Goal: Task Accomplishment & Management: Manage account settings

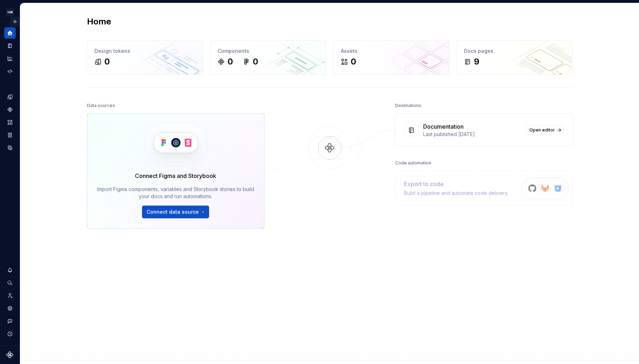
click at [15, 20] on button "Expand sidebar" at bounding box center [15, 22] width 10 height 10
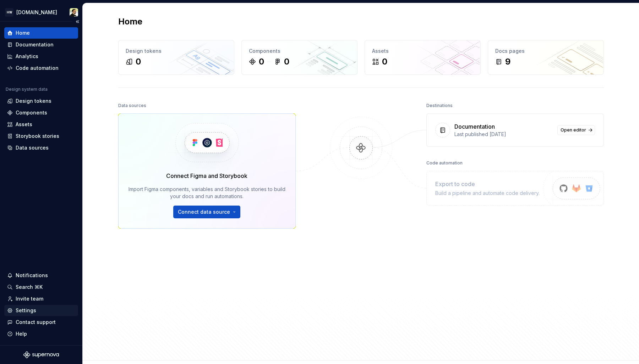
click at [28, 312] on div "Settings" at bounding box center [26, 310] width 21 height 7
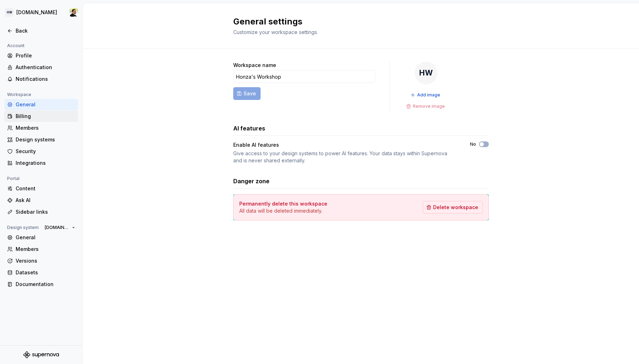
click at [36, 111] on div "Billing" at bounding box center [41, 116] width 74 height 11
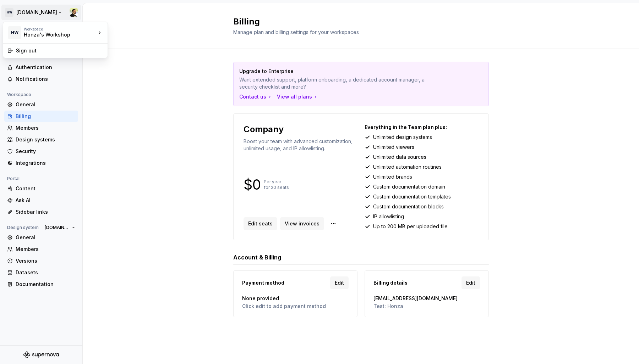
click at [27, 10] on html "HW Remote.com Back Account Profile Authentication Notifications Workspace Gener…" at bounding box center [319, 182] width 639 height 364
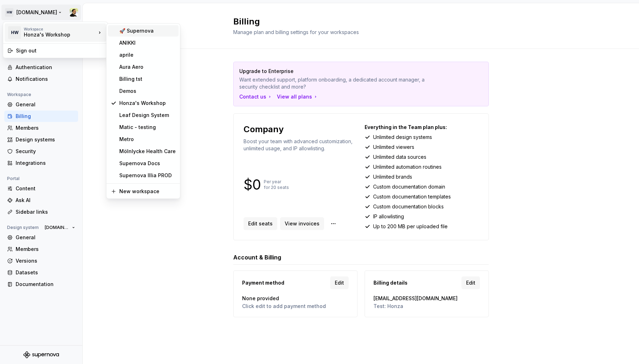
click at [156, 31] on div "🚀 Supernova" at bounding box center [147, 30] width 56 height 7
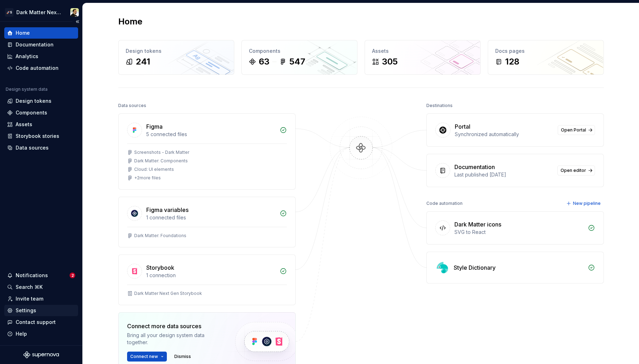
click at [35, 310] on div "Settings" at bounding box center [41, 310] width 68 height 7
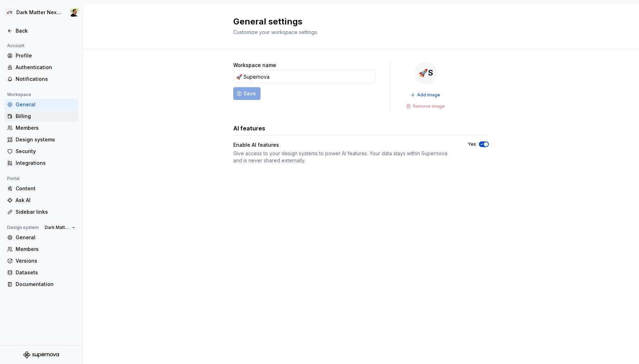
click at [38, 120] on div "Billing" at bounding box center [46, 116] width 60 height 7
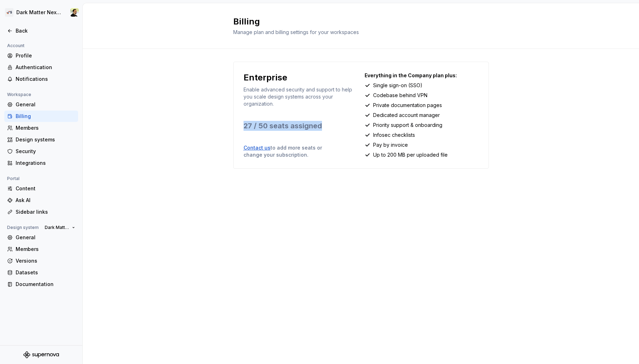
drag, startPoint x: 234, startPoint y: 127, endPoint x: 342, endPoint y: 127, distance: 108.6
click at [342, 127] on div "Enterprise Enable advanced security and support to help you scale design system…" at bounding box center [360, 115] width 255 height 107
click at [342, 127] on p "27 / 50 seats assigned" at bounding box center [300, 126] width 114 height 10
drag, startPoint x: 243, startPoint y: 127, endPoint x: 268, endPoint y: 129, distance: 25.3
click at [268, 129] on p "27 / 50 seats assigned" at bounding box center [300, 126] width 114 height 10
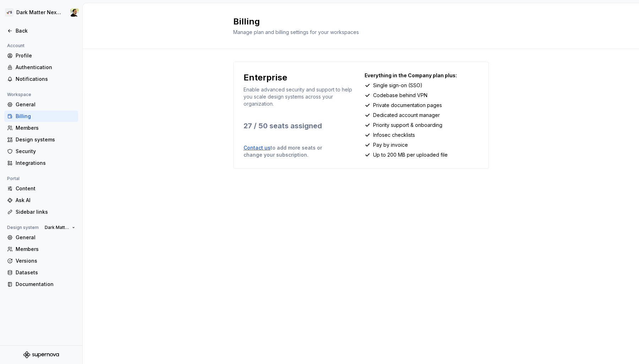
click at [263, 125] on p "27 / 50 seats assigned" at bounding box center [300, 126] width 114 height 10
click at [264, 128] on p "27 / 50 seats assigned" at bounding box center [300, 126] width 114 height 10
click at [301, 124] on p "27 / 50 seats assigned" at bounding box center [300, 126] width 114 height 10
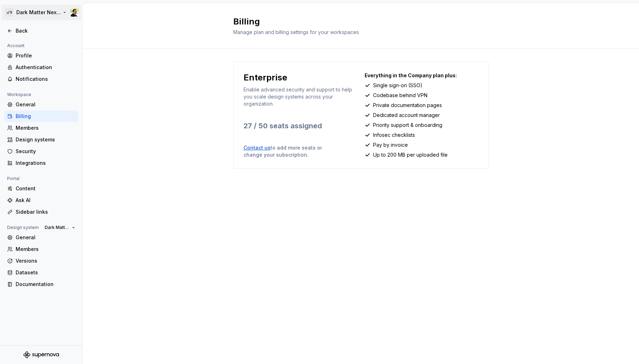
click at [39, 15] on html "🚀S Dark Matter Next Gen Back Account Profile Authentication Notifications Works…" at bounding box center [319, 182] width 639 height 364
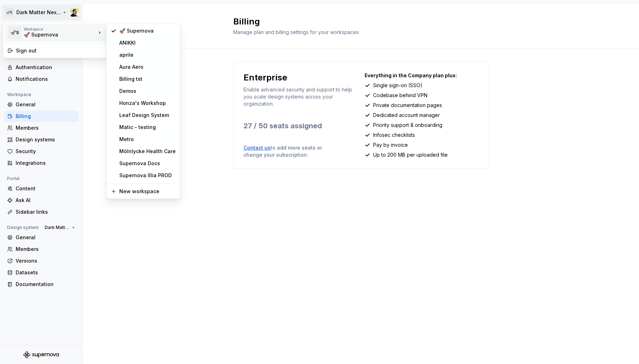
click at [298, 146] on html "🚀S Dark Matter Next Gen Back Account Profile Authentication Notifications Works…" at bounding box center [319, 182] width 639 height 364
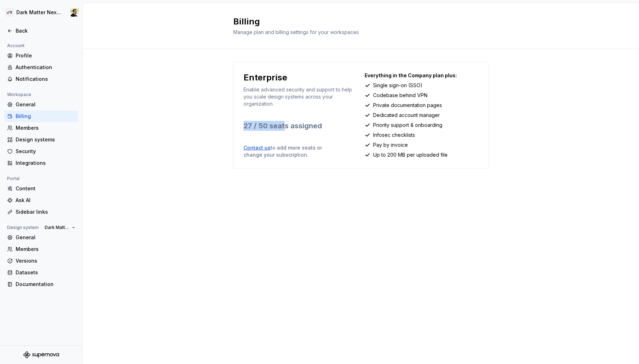
drag, startPoint x: 234, startPoint y: 127, endPoint x: 286, endPoint y: 127, distance: 51.8
click at [286, 127] on div "Enterprise Enable advanced security and support to help you scale design system…" at bounding box center [360, 115] width 255 height 107
click at [286, 127] on p "27 / 50 seats assigned" at bounding box center [300, 126] width 114 height 10
click at [377, 231] on div "Billing Manage plan and billing settings for your workspaces Enterprise Enable …" at bounding box center [361, 183] width 556 height 361
click at [39, 189] on div "Content" at bounding box center [46, 188] width 60 height 7
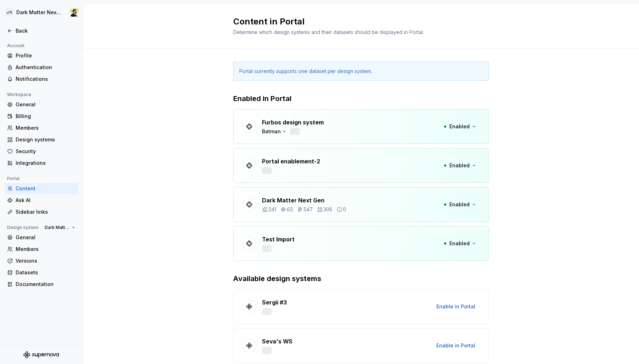
click at [31, 189] on div "Content" at bounding box center [46, 188] width 60 height 7
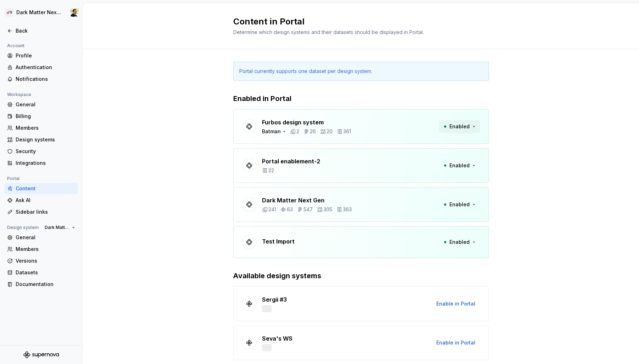
click at [458, 124] on span "Enabled" at bounding box center [459, 126] width 20 height 7
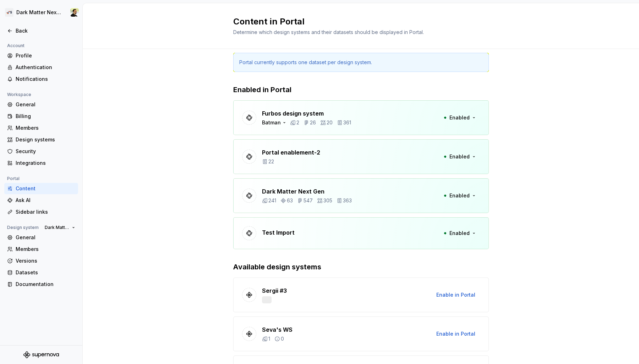
click at [270, 114] on p "Furbos design system" at bounding box center [306, 113] width 89 height 9
click at [270, 119] on div "Batman" at bounding box center [274, 122] width 25 height 7
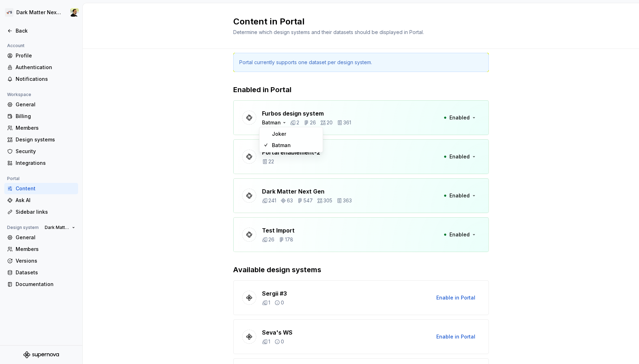
click at [45, 200] on div "Ask AI" at bounding box center [46, 200] width 60 height 7
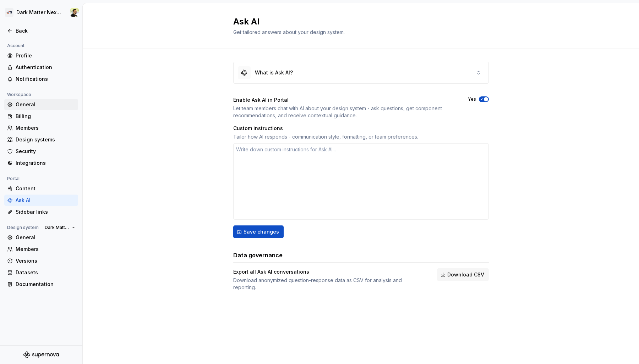
click at [33, 108] on div "General" at bounding box center [46, 104] width 60 height 7
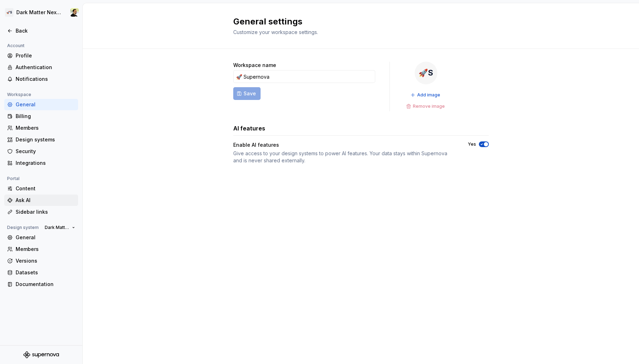
click at [20, 202] on div "Ask AI" at bounding box center [46, 200] width 60 height 7
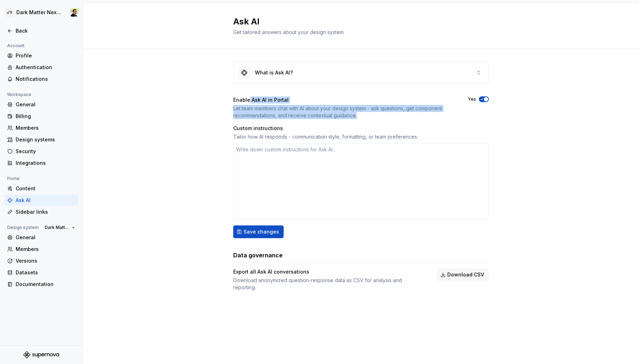
drag, startPoint x: 248, startPoint y: 103, endPoint x: 420, endPoint y: 122, distance: 173.2
click at [419, 122] on div "Enable Ask AI in Portal Let team members chat with AI about your design system …" at bounding box center [360, 168] width 255 height 142
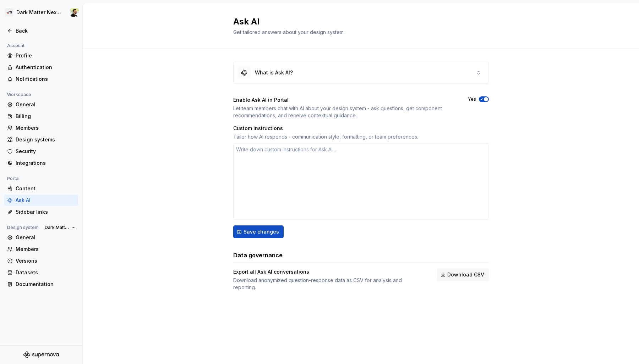
click at [429, 118] on div "Let team members chat with AI about your design system - ask questions, get com…" at bounding box center [344, 112] width 222 height 14
click at [28, 105] on div "General" at bounding box center [46, 104] width 60 height 7
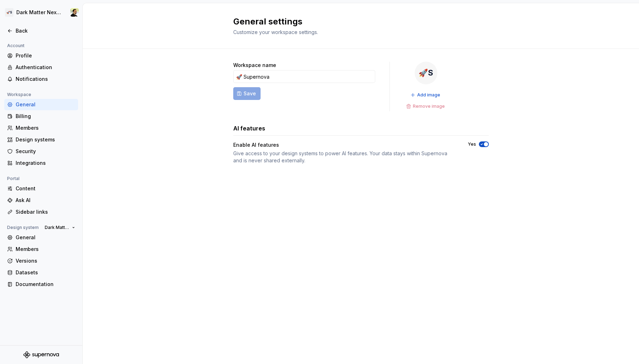
click at [480, 145] on icon "button" at bounding box center [482, 144] width 6 height 4
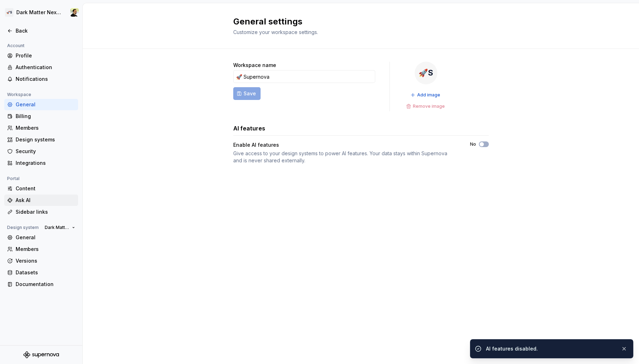
click at [23, 201] on div "Ask AI" at bounding box center [46, 200] width 60 height 7
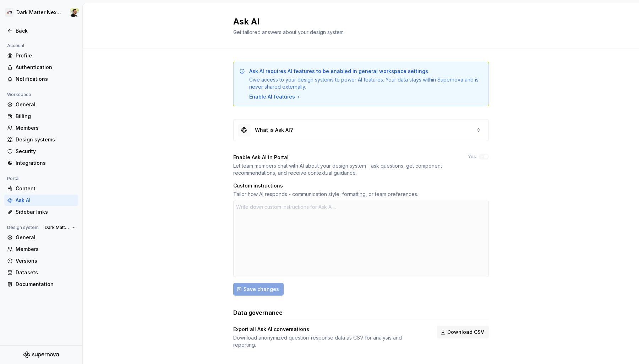
click at [484, 153] on div "Ask AI requires AI features to be enabled in general workspace settings Give ac…" at bounding box center [360, 205] width 255 height 287
click at [396, 217] on div at bounding box center [360, 239] width 255 height 77
click at [363, 176] on div "Let team members chat with AI about your design system - ask questions, get com…" at bounding box center [344, 169] width 222 height 14
click at [279, 97] on div "Enable AI features" at bounding box center [275, 96] width 52 height 7
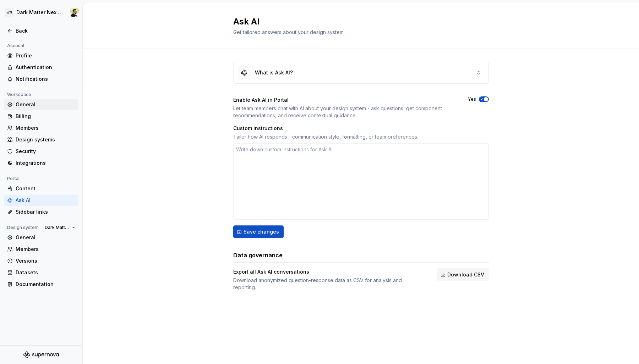
click at [26, 103] on div "General" at bounding box center [46, 104] width 60 height 7
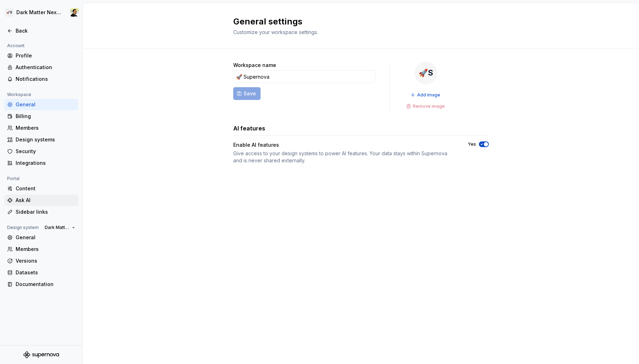
click at [37, 199] on div "Ask AI" at bounding box center [46, 200] width 60 height 7
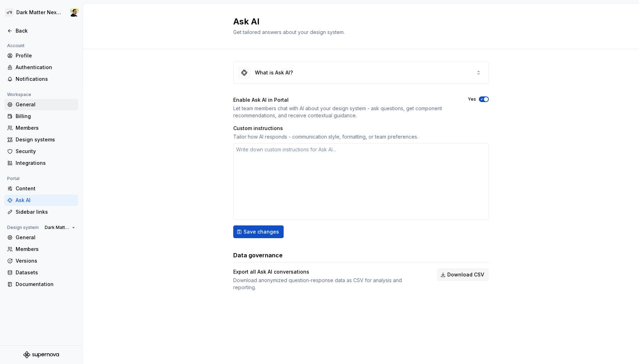
click at [27, 104] on div "General" at bounding box center [46, 104] width 60 height 7
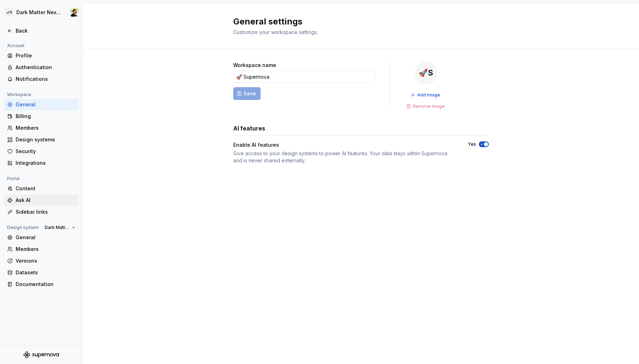
click at [31, 202] on div "Ask AI" at bounding box center [46, 200] width 60 height 7
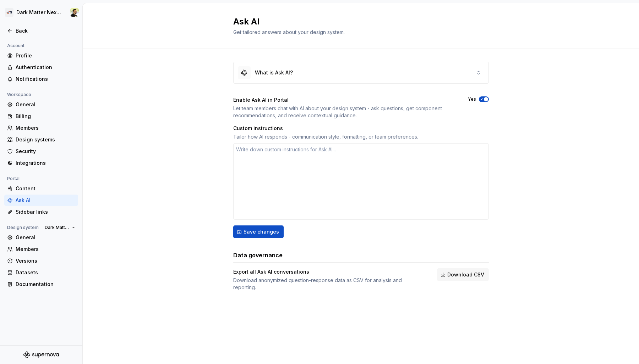
type textarea "*"
click at [165, 158] on div "What is Ask AI? Enable Ask AI in Portal Let team members chat with AI about you…" at bounding box center [361, 183] width 556 height 269
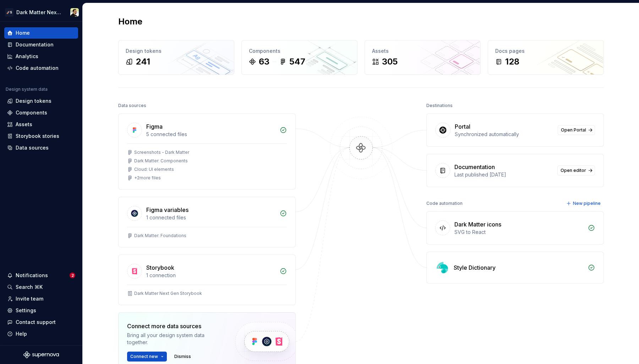
click at [105, 75] on div "Home Design tokens 241 Components 63 547 Assets 305 Docs pages 128 Data sources…" at bounding box center [360, 225] width 511 height 445
click at [341, 259] on div at bounding box center [360, 254] width 71 height 306
click at [352, 108] on div at bounding box center [360, 254] width 71 height 306
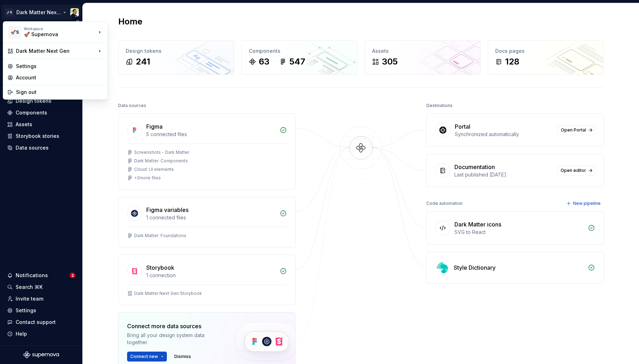
click at [47, 7] on html "🚀S Dark Matter Next Gen Home Documentation Analytics Code automation Design sys…" at bounding box center [319, 182] width 639 height 364
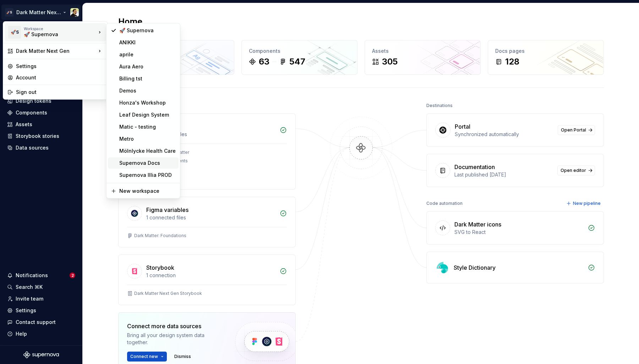
click at [158, 165] on div "Supernova Docs" at bounding box center [147, 163] width 56 height 7
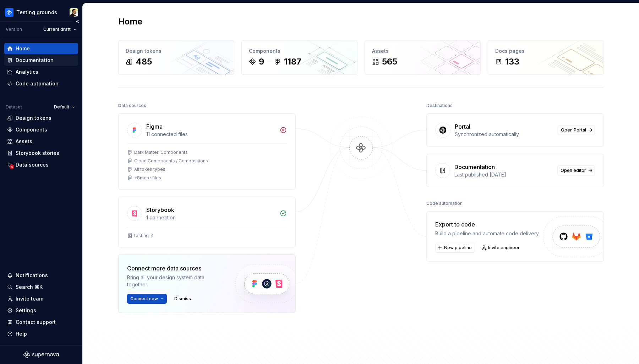
click at [29, 62] on div "Documentation" at bounding box center [35, 60] width 38 height 7
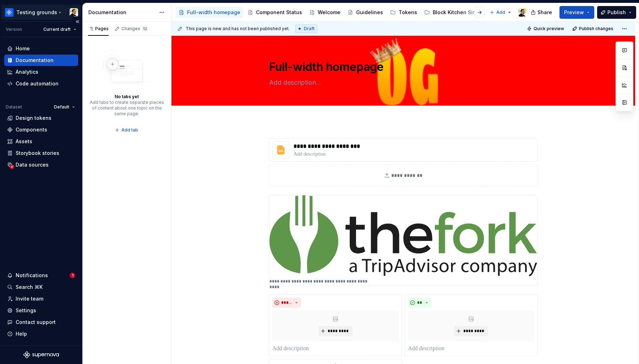
click at [38, 10] on html "Testing grounds Version Current draft Home Documentation Analytics Code automat…" at bounding box center [319, 182] width 639 height 364
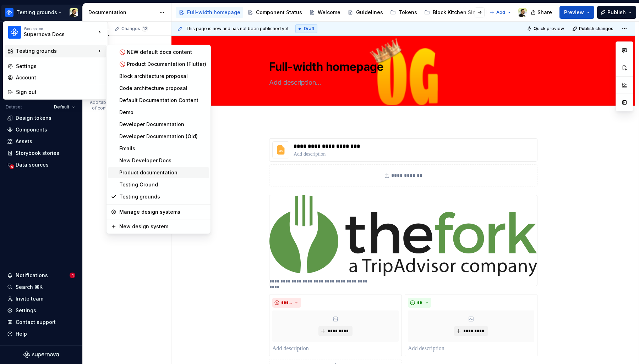
click at [160, 172] on div "Product documentation" at bounding box center [162, 172] width 87 height 7
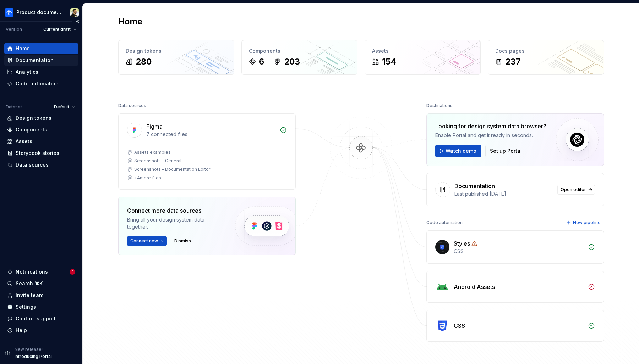
click at [39, 63] on div "Documentation" at bounding box center [35, 60] width 38 height 7
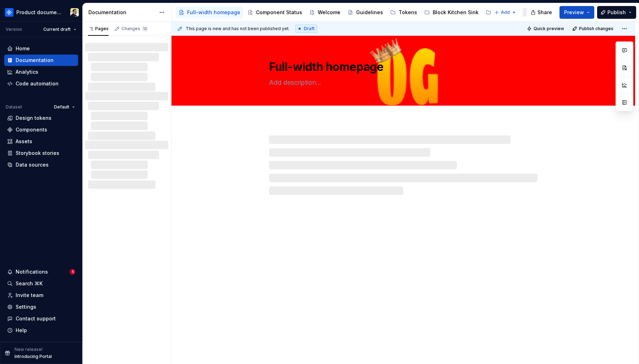
type textarea "*"
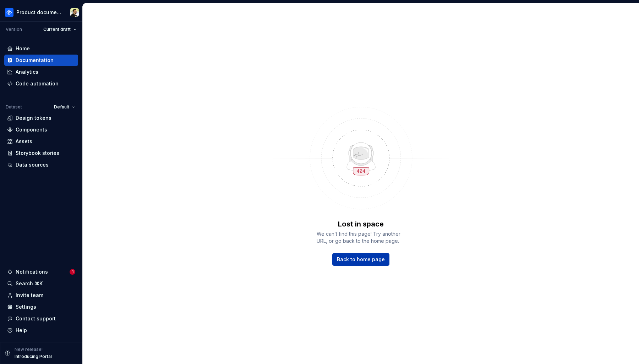
click at [368, 262] on span "Back to home page" at bounding box center [361, 259] width 48 height 7
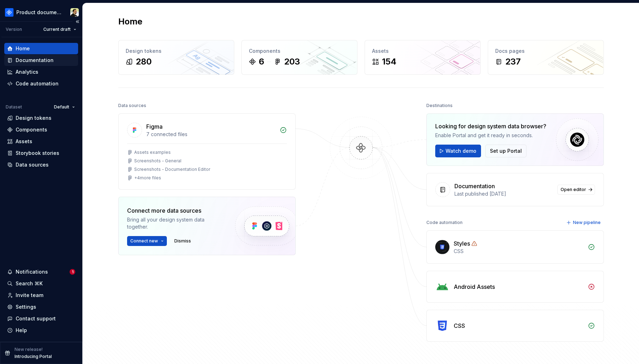
click at [42, 64] on div "Documentation" at bounding box center [41, 60] width 74 height 11
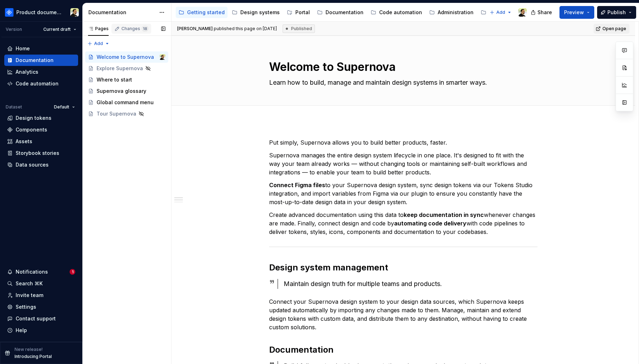
click at [128, 26] on div "Changes 18" at bounding box center [134, 29] width 27 height 6
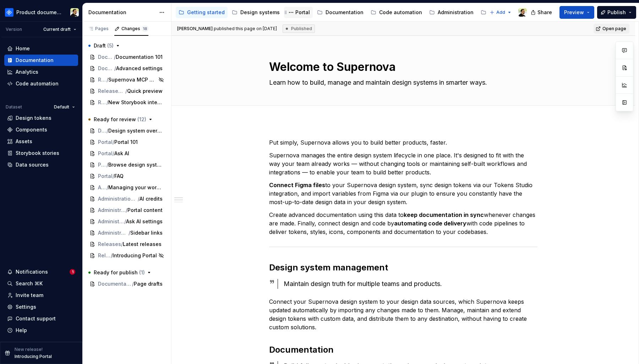
click at [299, 15] on div "Portal" at bounding box center [302, 12] width 15 height 7
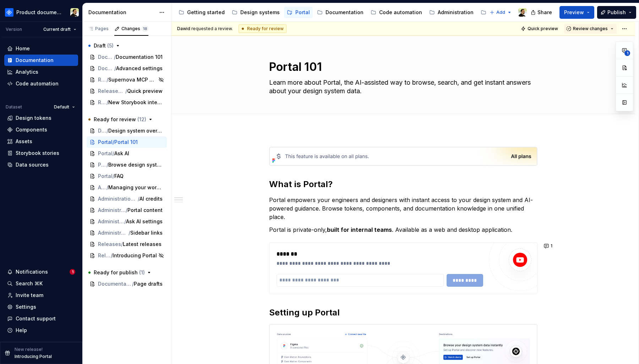
click at [92, 20] on div "Documentation" at bounding box center [127, 12] width 89 height 18
click at [94, 26] on div "Pages" at bounding box center [98, 29] width 21 height 6
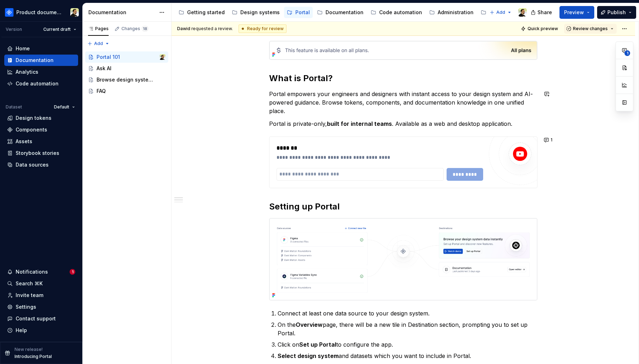
scroll to position [107, 0]
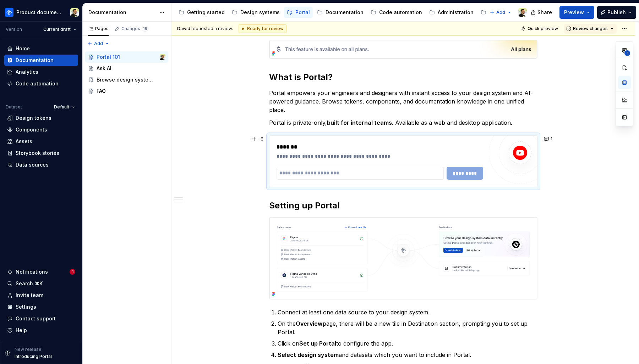
click at [365, 160] on div "**********" at bounding box center [379, 161] width 206 height 37
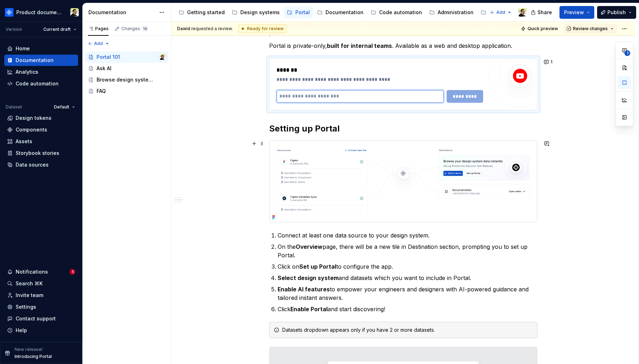
scroll to position [189, 0]
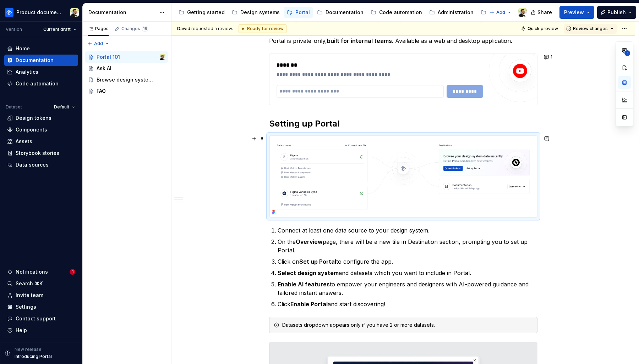
click at [372, 191] on img at bounding box center [403, 177] width 268 height 82
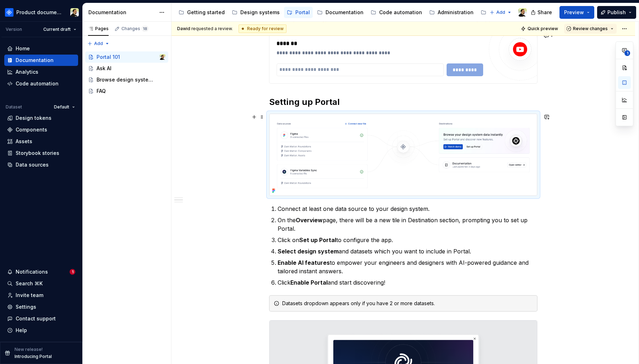
click at [484, 143] on img at bounding box center [403, 155] width 268 height 82
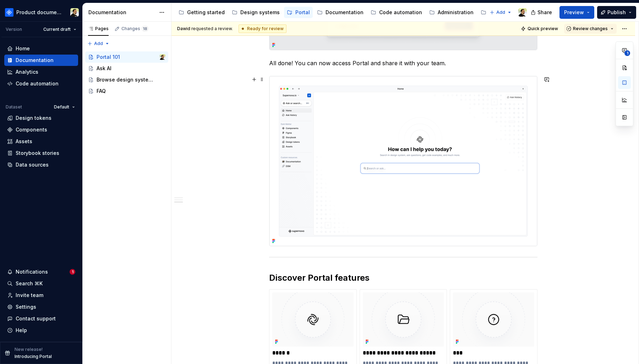
scroll to position [669, 0]
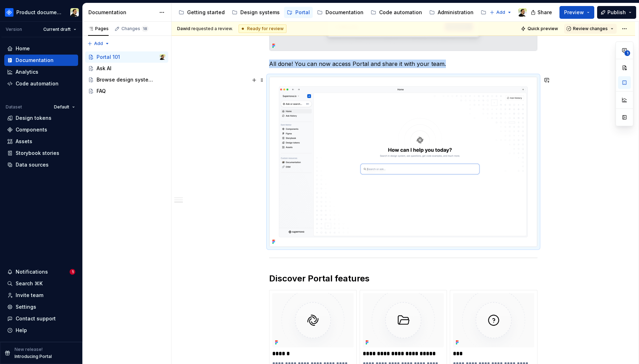
click at [368, 118] on img at bounding box center [403, 162] width 268 height 170
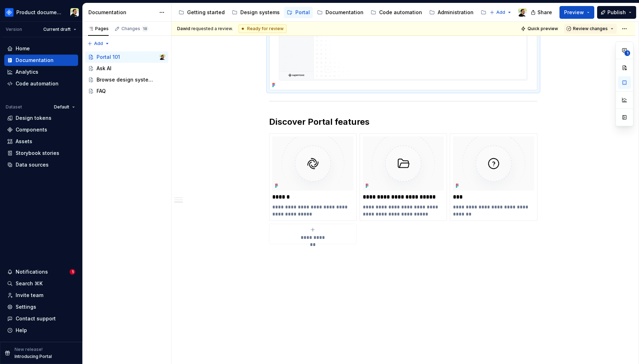
scroll to position [831, 0]
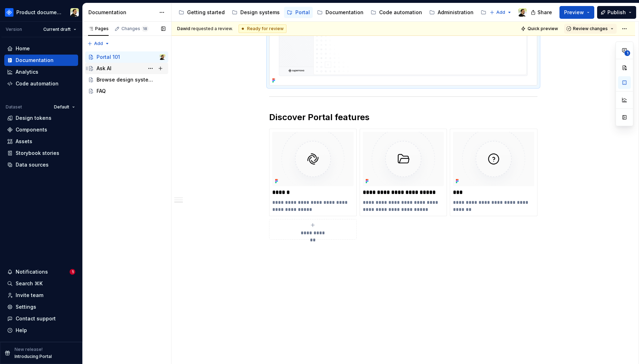
click at [101, 68] on div "Ask AI" at bounding box center [104, 68] width 15 height 7
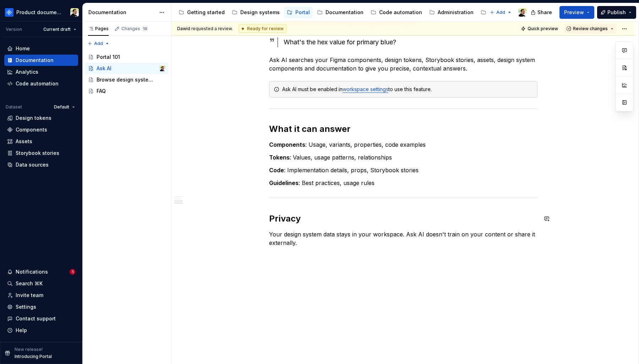
scroll to position [669, 0]
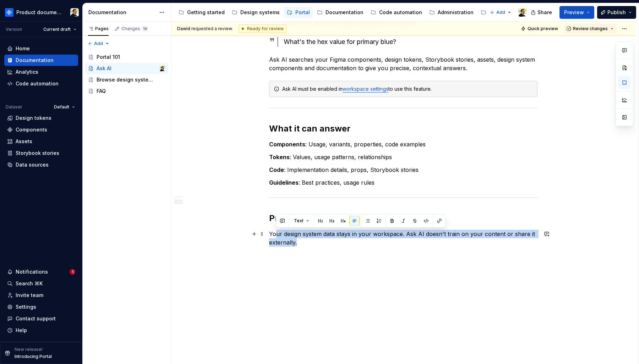
drag, startPoint x: 275, startPoint y: 236, endPoint x: 315, endPoint y: 246, distance: 41.1
click at [315, 246] on p "Your design system data stays in your workspace. Ask AI doesn't train on your c…" at bounding box center [403, 238] width 268 height 17
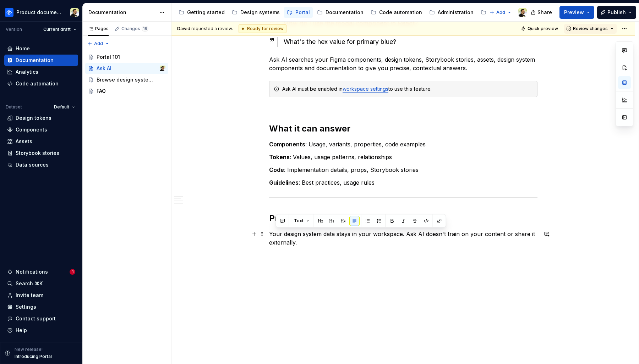
click at [308, 244] on p "Your design system data stays in your workspace. Ask AI doesn't train on your c…" at bounding box center [403, 238] width 268 height 17
drag, startPoint x: 309, startPoint y: 244, endPoint x: 318, endPoint y: 247, distance: 9.6
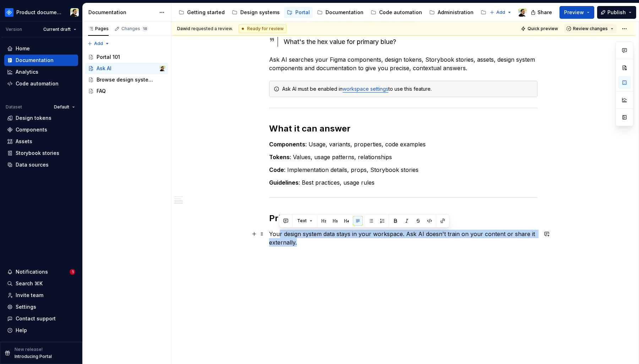
drag, startPoint x: 278, startPoint y: 235, endPoint x: 303, endPoint y: 244, distance: 26.6
click at [303, 244] on p "Your design system data stays in your workspace. Ask AI doesn't train on your c…" at bounding box center [403, 238] width 268 height 17
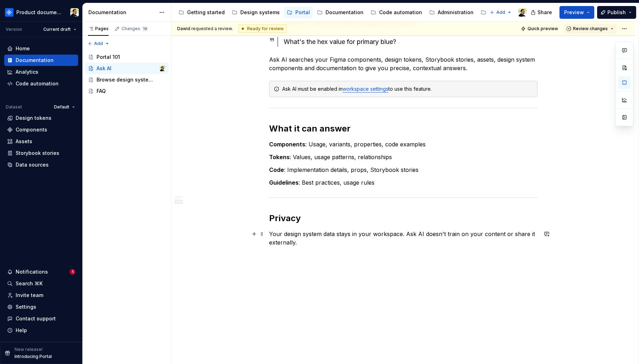
click at [317, 242] on p "Your design system data stays in your workspace. Ask AI doesn't train on your c…" at bounding box center [403, 238] width 268 height 17
click at [125, 82] on div "Browse design system data" at bounding box center [121, 79] width 48 height 7
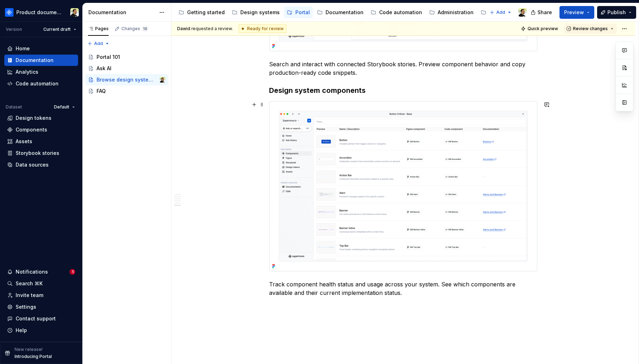
scroll to position [1212, 0]
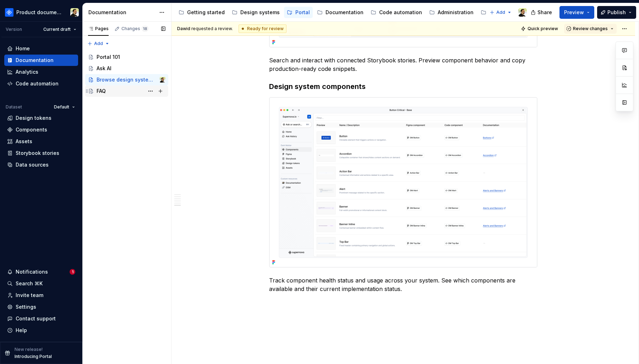
click at [102, 89] on div "FAQ" at bounding box center [101, 91] width 9 height 7
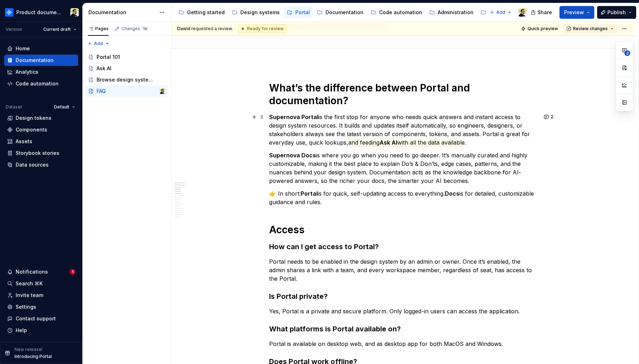
scroll to position [48, 0]
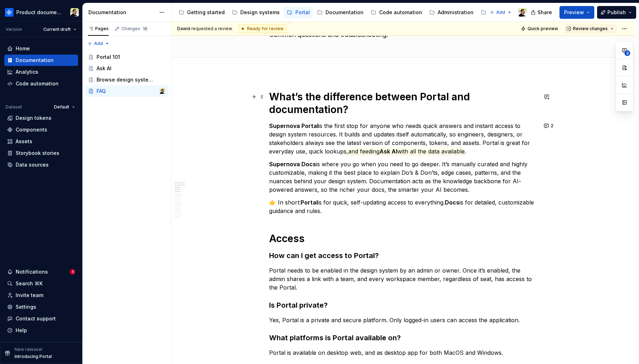
type textarea "*"
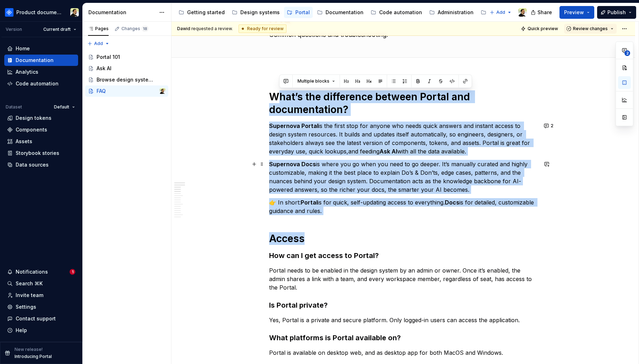
drag, startPoint x: 276, startPoint y: 93, endPoint x: 411, endPoint y: 235, distance: 196.2
click at [412, 209] on p "👉 In short: Portal is for quick, self-updating access to everything. Docs is fo…" at bounding box center [403, 206] width 268 height 17
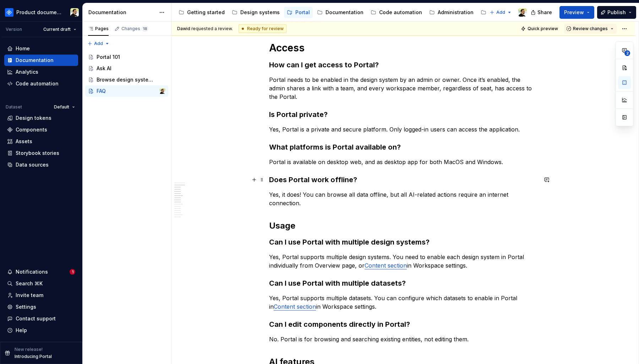
scroll to position [241, 0]
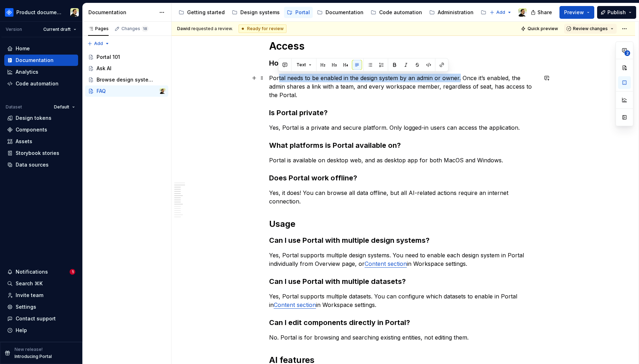
drag, startPoint x: 277, startPoint y: 77, endPoint x: 458, endPoint y: 81, distance: 180.6
click at [458, 81] on p "Portal needs to be enabled in the design system by an admin or owner. Once it’s…" at bounding box center [403, 87] width 268 height 26
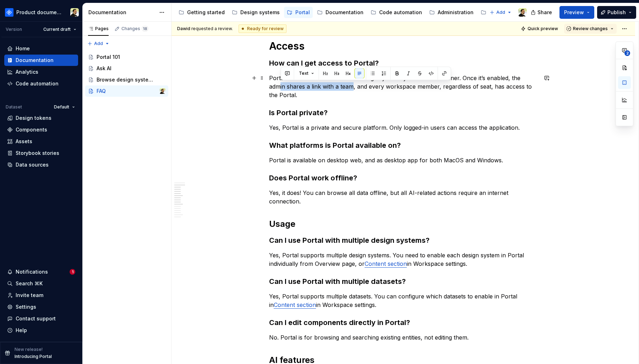
drag, startPoint x: 280, startPoint y: 87, endPoint x: 350, endPoint y: 87, distance: 70.6
click at [350, 87] on p "Portal needs to be enabled in the design system by an admin or owner. Once it’s…" at bounding box center [403, 87] width 268 height 26
drag, startPoint x: 269, startPoint y: 87, endPoint x: 352, endPoint y: 86, distance: 82.7
click at [352, 86] on p "Portal needs to be enabled in the design system by an admin or owner. Once it’s…" at bounding box center [403, 87] width 268 height 26
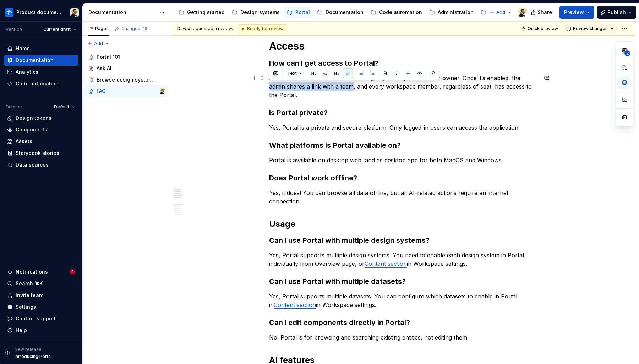
click at [352, 86] on p "Portal needs to be enabled in the design system by an admin or owner. Once it’s…" at bounding box center [403, 87] width 268 height 26
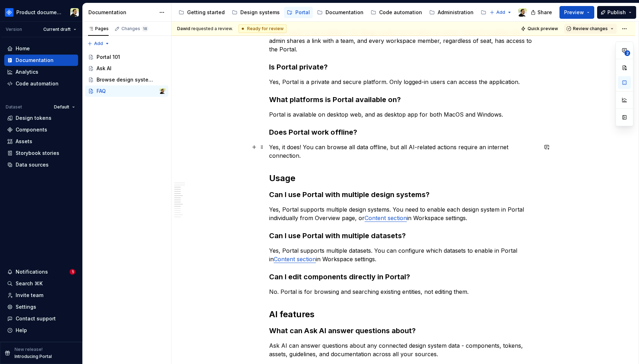
scroll to position [286, 0]
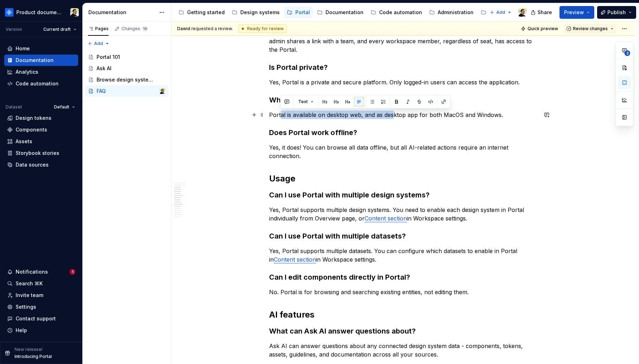
drag, startPoint x: 280, startPoint y: 116, endPoint x: 399, endPoint y: 116, distance: 119.2
click at [397, 116] on p "Portal is available on desktop web, and as desktop app for both MacOS and Windo…" at bounding box center [403, 115] width 268 height 9
click at [399, 116] on p "Portal is available on desktop web, and as desktop app for both MacOS and Windo…" at bounding box center [403, 115] width 268 height 9
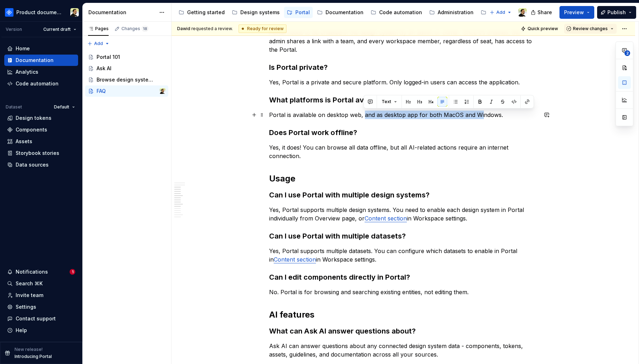
drag, startPoint x: 363, startPoint y: 112, endPoint x: 487, endPoint y: 111, distance: 124.2
click at [485, 111] on p "Portal is available on desktop web, and as desktop app for both MacOS and Windo…" at bounding box center [403, 115] width 268 height 9
click at [384, 117] on p "Portal is available on desktop web, and as desktop app for both MacOS and Windo…" at bounding box center [403, 115] width 268 height 9
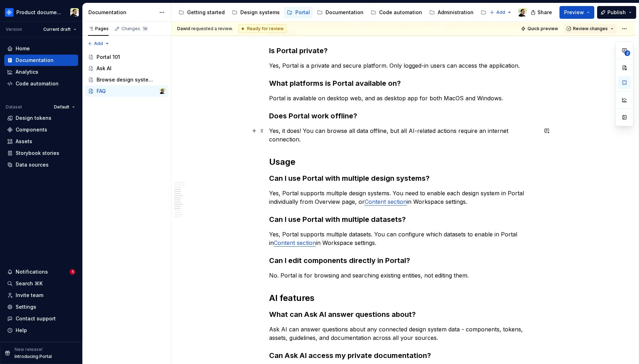
scroll to position [305, 0]
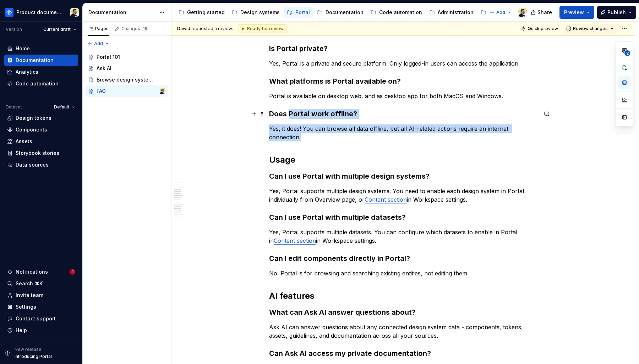
drag, startPoint x: 289, startPoint y: 117, endPoint x: 323, endPoint y: 135, distance: 38.1
click at [323, 135] on div "What’s the difference between Portal and documentation? Supernova Portal is the…" at bounding box center [403, 195] width 268 height 722
click at [323, 137] on p "Yes, it does! You can browse all data offline, but all AI-related actions requi…" at bounding box center [403, 133] width 268 height 17
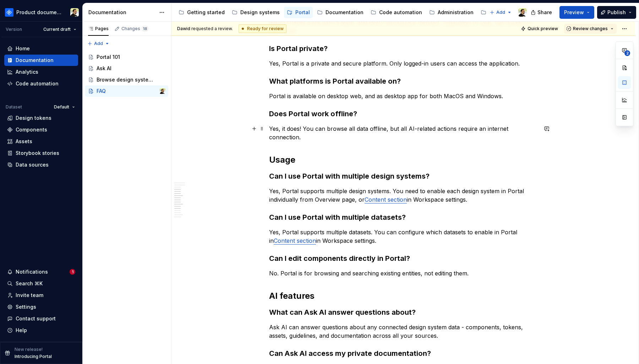
drag, startPoint x: 298, startPoint y: 127, endPoint x: 325, endPoint y: 138, distance: 29.6
click at [325, 138] on p "Yes, it does! You can browse all data offline, but all AI-related actions requi…" at bounding box center [403, 133] width 268 height 17
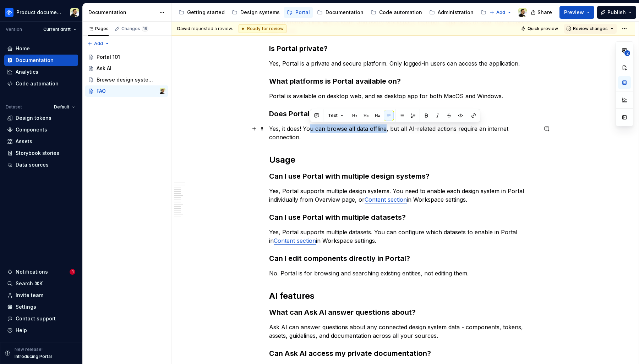
drag, startPoint x: 309, startPoint y: 128, endPoint x: 388, endPoint y: 128, distance: 78.8
click at [387, 128] on p "Yes, it does! You can browse all data offline, but all AI-related actions requi…" at bounding box center [403, 133] width 268 height 17
click at [388, 128] on p "Yes, it does! You can browse all data offline, but all AI-related actions requi…" at bounding box center [403, 133] width 268 height 17
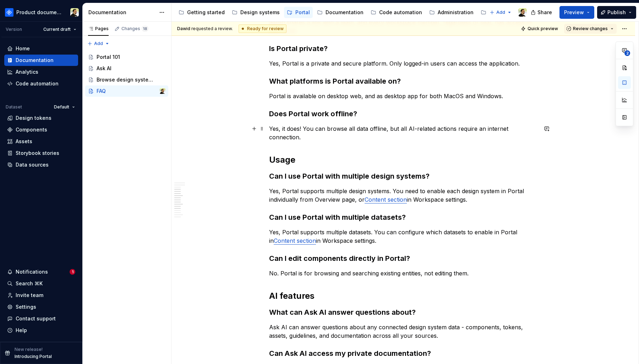
click at [388, 128] on p "Yes, it does! You can browse all data offline, but all AI-related actions requi…" at bounding box center [403, 133] width 268 height 17
click at [308, 128] on p "Yes, it does! You can browse all data offline, but all AI-related actions requi…" at bounding box center [403, 133] width 268 height 17
click at [315, 137] on p "Yes, it does! You can browse all data offline, but all AI-related actions requi…" at bounding box center [403, 133] width 268 height 17
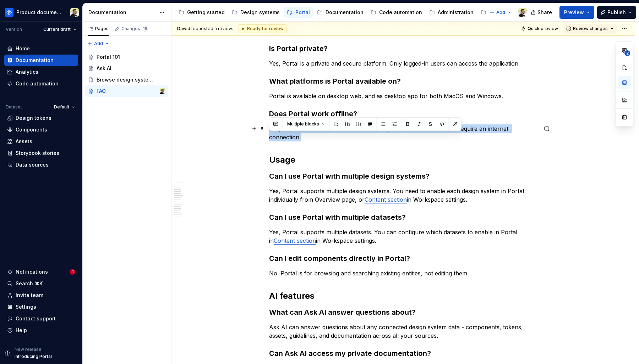
click at [315, 137] on p "Yes, it does! You can browse all data offline, but all AI-related actions requi…" at bounding box center [403, 133] width 268 height 17
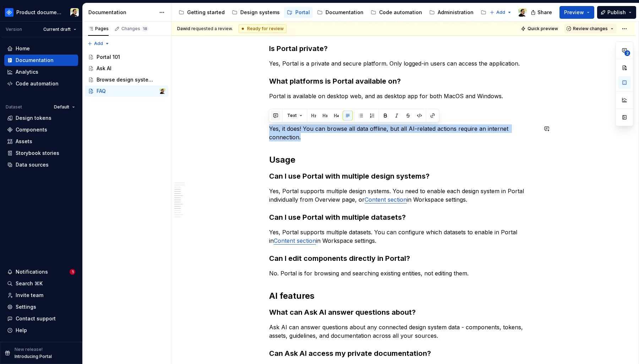
click at [276, 117] on button "button" at bounding box center [276, 116] width 10 height 10
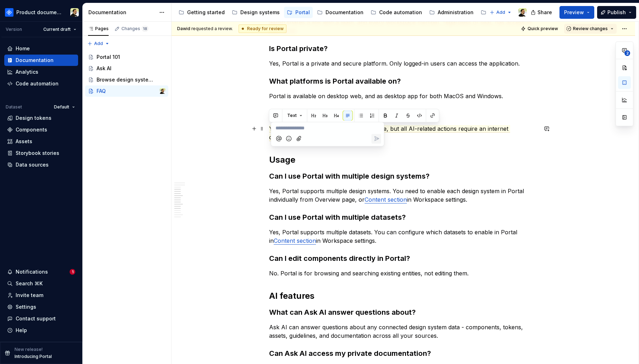
click at [291, 129] on p "**********" at bounding box center [327, 128] width 104 height 7
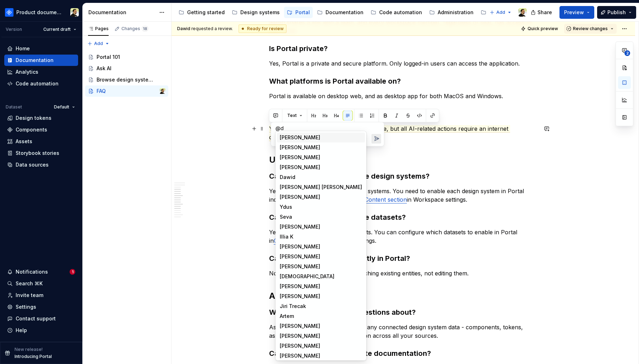
type textarea "*"
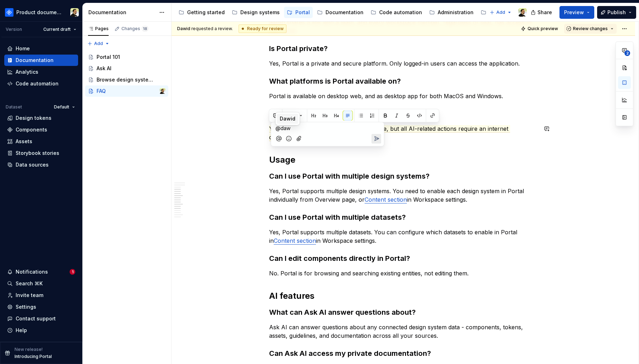
click at [287, 119] on span "Dawid" at bounding box center [288, 118] width 16 height 7
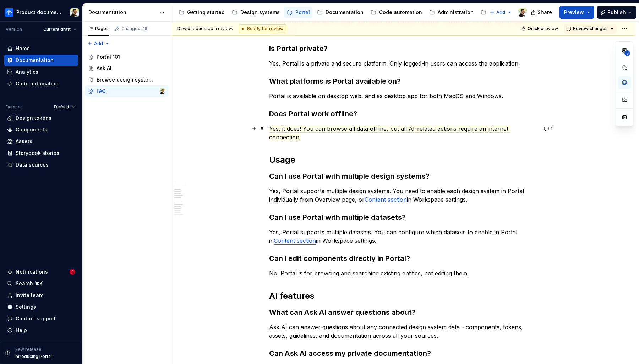
click at [443, 135] on p "Yes, it does! You can browse all data offline, but all AI-related actions requi…" at bounding box center [403, 133] width 268 height 17
drag, startPoint x: 388, startPoint y: 130, endPoint x: 467, endPoint y: 130, distance: 78.8
click at [467, 130] on span "Yes, it does! You can browse all data offline, but all AI-related actions requi…" at bounding box center [389, 133] width 241 height 16
click at [467, 142] on div "What’s the difference between Portal and documentation? Supernova Portal is the…" at bounding box center [403, 195] width 268 height 722
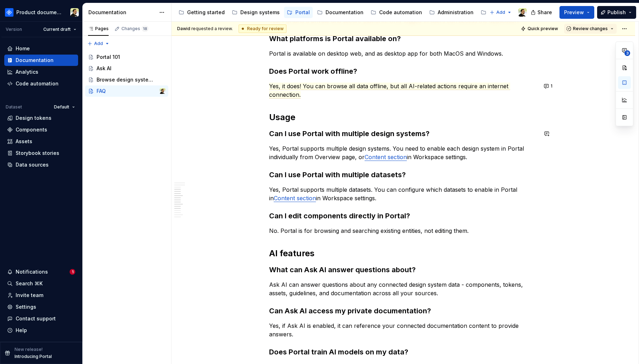
scroll to position [353, 0]
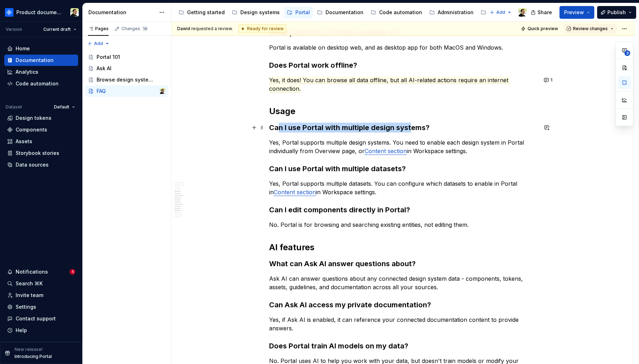
drag, startPoint x: 277, startPoint y: 130, endPoint x: 411, endPoint y: 130, distance: 134.5
click at [410, 130] on h3 "Can I use Portal with multiple design systems?" at bounding box center [403, 128] width 268 height 10
click at [411, 130] on h3 "Can I use Portal with multiple design systems?" at bounding box center [403, 128] width 268 height 10
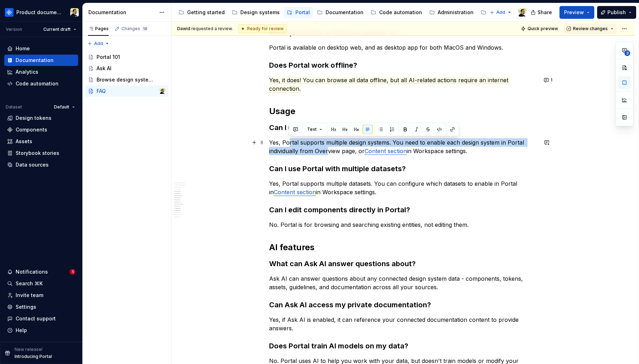
drag, startPoint x: 287, startPoint y: 145, endPoint x: 327, endPoint y: 148, distance: 40.2
click at [327, 148] on p "Yes, Portal supports multiple design systems. You need to enable each design sy…" at bounding box center [403, 146] width 268 height 17
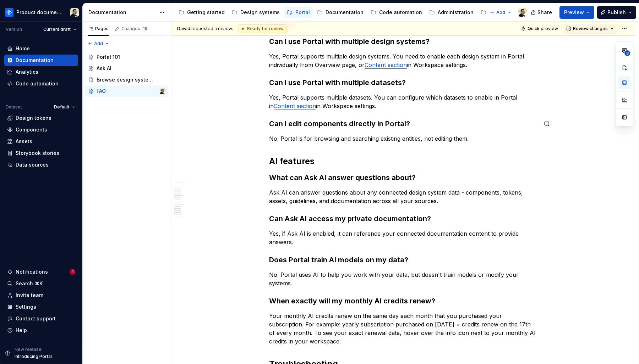
scroll to position [440, 0]
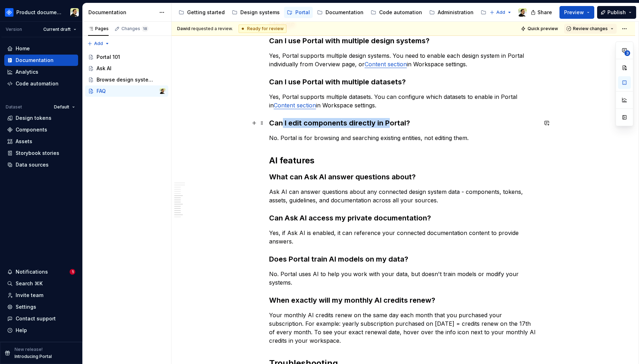
drag, startPoint x: 281, startPoint y: 126, endPoint x: 390, endPoint y: 125, distance: 109.6
click at [389, 125] on strong "Can I edit components directly in Portal?" at bounding box center [339, 123] width 141 height 9
click at [390, 125] on strong "Can I edit components directly in Portal?" at bounding box center [339, 123] width 141 height 9
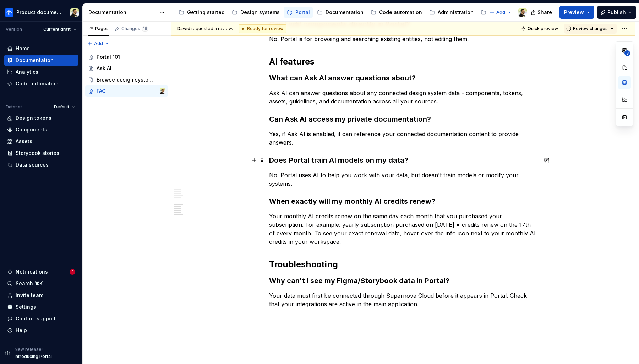
scroll to position [544, 0]
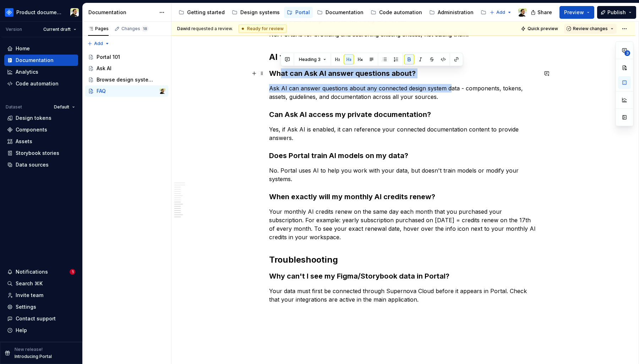
drag, startPoint x: 281, startPoint y: 76, endPoint x: 453, endPoint y: 90, distance: 172.3
click at [453, 90] on p "Ask AI can answer questions about any connected design system data - components…" at bounding box center [403, 92] width 268 height 17
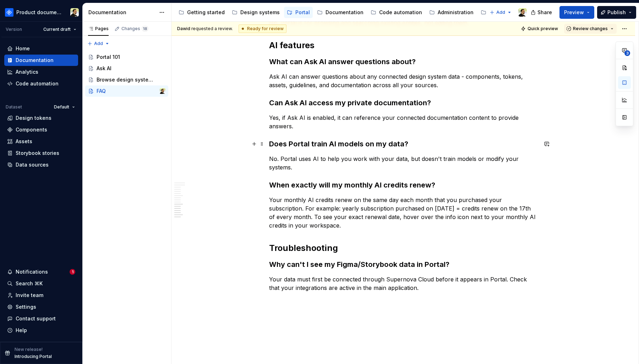
scroll to position [562, 0]
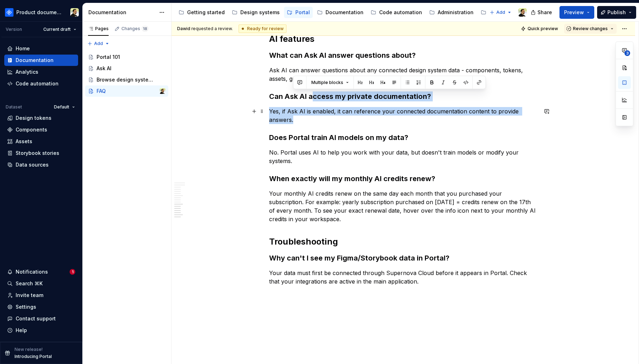
drag, startPoint x: 312, startPoint y: 100, endPoint x: 340, endPoint y: 118, distance: 32.8
click at [340, 118] on p "Yes, if Ask AI is enabled, it can reference your connected documentation conten…" at bounding box center [403, 115] width 268 height 17
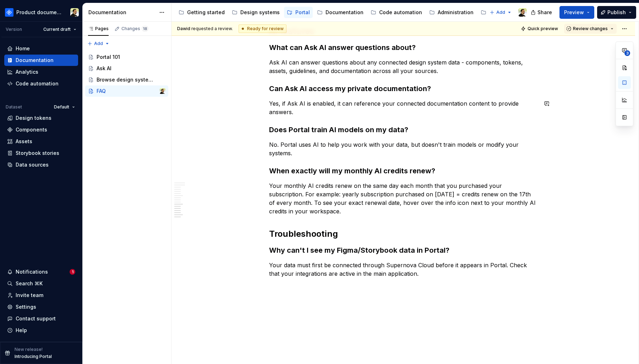
scroll to position [572, 0]
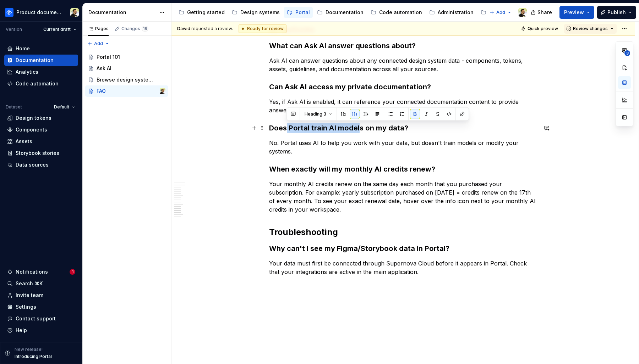
drag, startPoint x: 286, startPoint y: 129, endPoint x: 364, endPoint y: 130, distance: 77.7
click at [363, 130] on strong "Does Portal train AI models on my data?" at bounding box center [338, 128] width 139 height 9
click at [364, 130] on strong "Does Portal train AI models on my data?" at bounding box center [338, 128] width 139 height 9
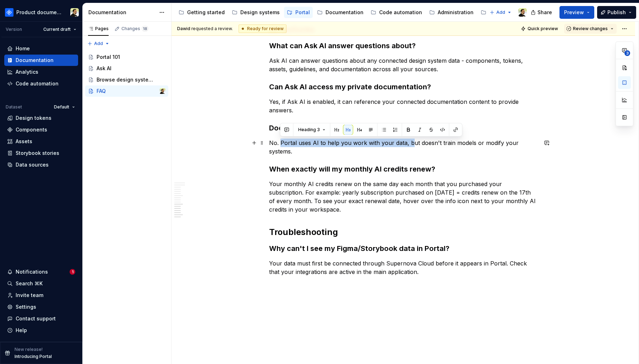
drag, startPoint x: 280, startPoint y: 140, endPoint x: 409, endPoint y: 143, distance: 129.9
click at [409, 143] on p "No. Portal uses AI to help you work with your data, but doesn't train models or…" at bounding box center [403, 147] width 268 height 17
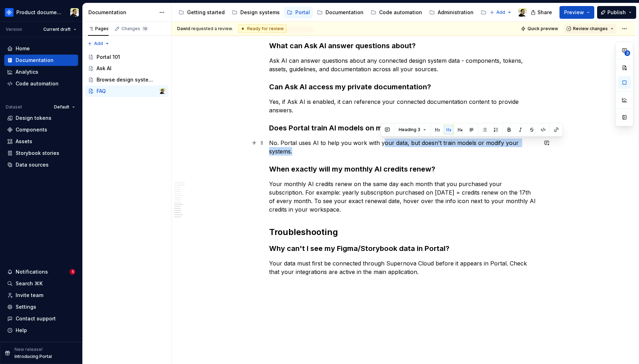
drag, startPoint x: 381, startPoint y: 142, endPoint x: 388, endPoint y: 149, distance: 10.5
click at [388, 149] on p "No. Portal uses AI to help you work with your data, but doesn't train models or…" at bounding box center [403, 147] width 268 height 17
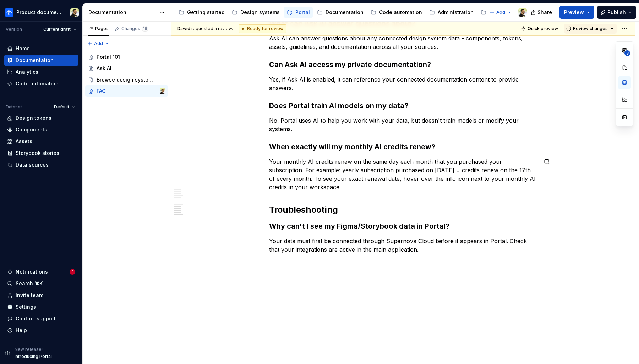
scroll to position [596, 0]
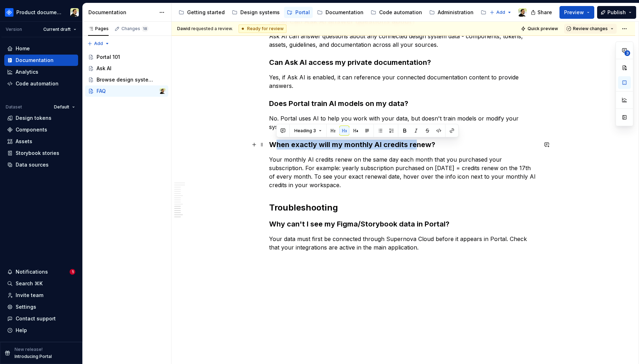
drag, startPoint x: 275, startPoint y: 148, endPoint x: 417, endPoint y: 148, distance: 141.2
click at [417, 148] on h3 "When exactly will my monthly AI credits renew?" at bounding box center [403, 145] width 268 height 10
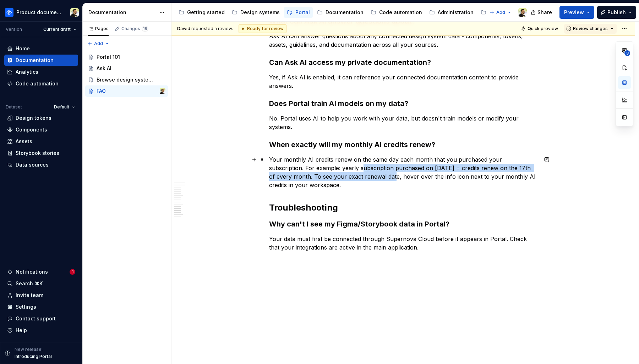
drag, startPoint x: 325, startPoint y: 164, endPoint x: 351, endPoint y: 182, distance: 32.4
click at [351, 182] on p "Your monthly AI credits renew on the same day each month that you purchased you…" at bounding box center [403, 172] width 268 height 34
drag, startPoint x: 288, startPoint y: 176, endPoint x: 315, endPoint y: 182, distance: 27.8
click at [315, 182] on p "Your monthly AI credits renew on the same day each month that you purchased you…" at bounding box center [403, 172] width 268 height 34
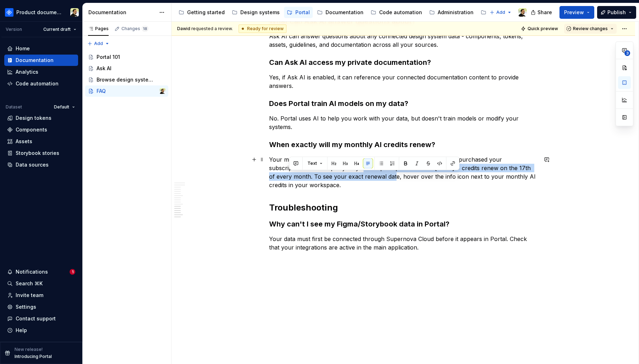
click at [323, 182] on p "Your monthly AI credits renew on the same day each month that you purchased you…" at bounding box center [403, 172] width 268 height 34
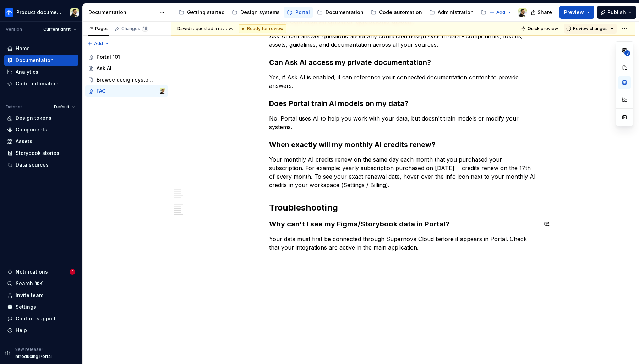
scroll to position [614, 0]
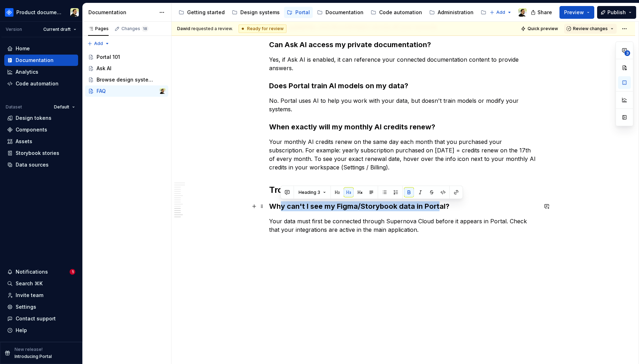
drag, startPoint x: 280, startPoint y: 205, endPoint x: 436, endPoint y: 205, distance: 155.8
click at [435, 205] on strong "Why can't I see my Figma/Storybook data in Portal?" at bounding box center [359, 206] width 180 height 9
click at [431, 210] on strong "Why can't I see my Figma/Storybook data in Portal?" at bounding box center [359, 206] width 180 height 9
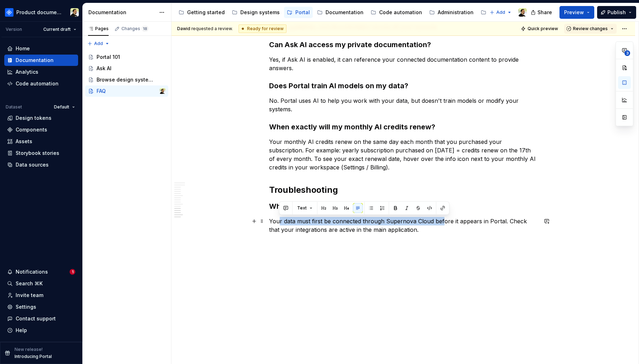
drag, startPoint x: 278, startPoint y: 222, endPoint x: 441, endPoint y: 221, distance: 162.8
click at [441, 222] on p "Your data must first be connected through Supernova Cloud before it appears in …" at bounding box center [403, 225] width 268 height 17
click at [441, 221] on p "Your data must first be connected through Supernova Cloud before it appears in …" at bounding box center [403, 225] width 268 height 17
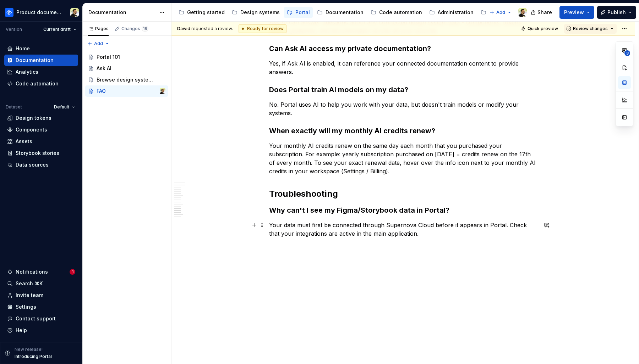
scroll to position [610, 0]
click at [29, 120] on div "Design tokens" at bounding box center [34, 118] width 36 height 7
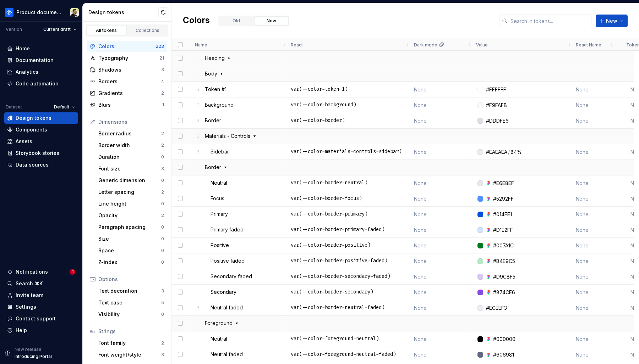
click at [336, 17] on div "Colors Old New New" at bounding box center [404, 21] width 467 height 36
click at [330, 29] on div "Colors Old New New" at bounding box center [404, 21] width 467 height 36
click at [52, 61] on div "Documentation" at bounding box center [41, 60] width 68 height 7
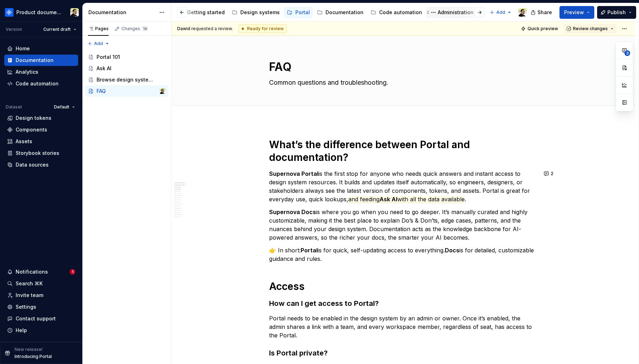
scroll to position [0, 16]
click at [39, 13] on html "Product documentation Version Current draft Home Documentation Analytics Code a…" at bounding box center [319, 182] width 639 height 364
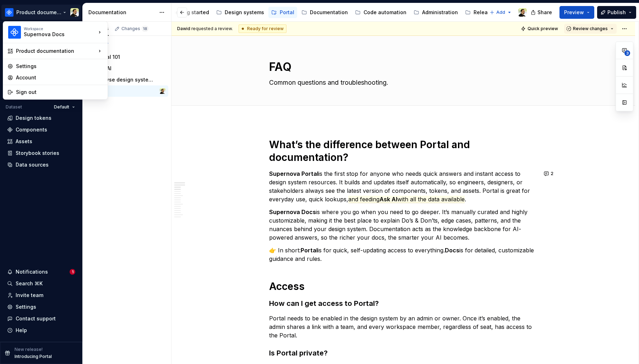
click at [31, 307] on html "Product documentation Version Current draft Home Documentation Analytics Code a…" at bounding box center [319, 182] width 639 height 364
type textarea "*"
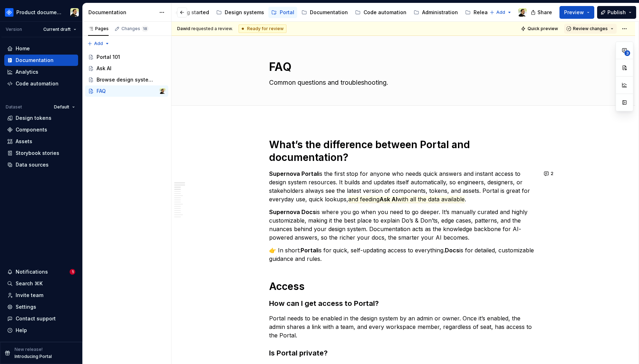
click at [31, 307] on div "Settings" at bounding box center [26, 307] width 21 height 7
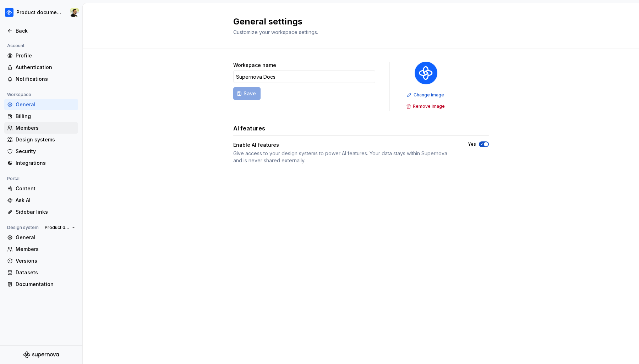
click at [32, 127] on div "Members" at bounding box center [46, 128] width 60 height 7
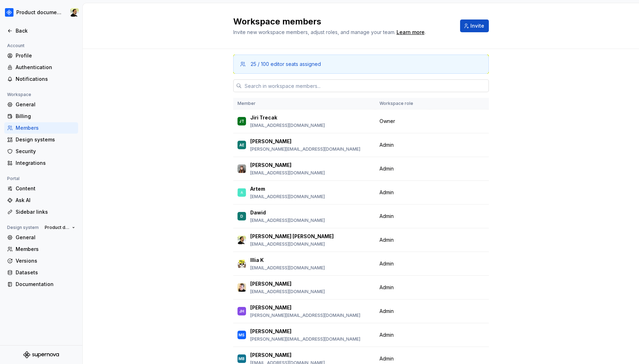
click at [247, 80] on input "text" at bounding box center [365, 85] width 247 height 13
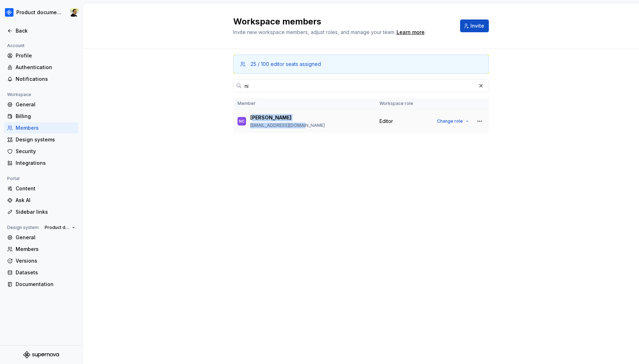
drag, startPoint x: 252, startPoint y: 115, endPoint x: 305, endPoint y: 126, distance: 54.6
click at [305, 126] on div "NC [PERSON_NAME] [PERSON_NAME][EMAIL_ADDRESS][DOMAIN_NAME]" at bounding box center [303, 121] width 133 height 15
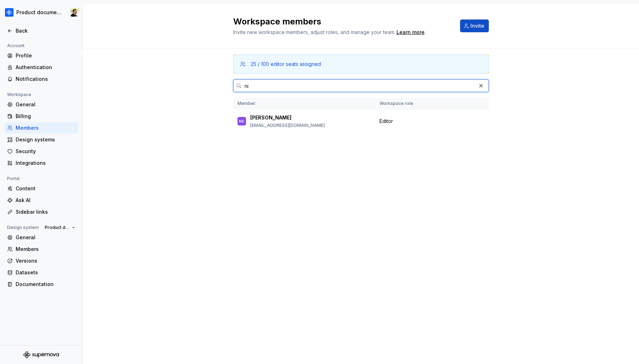
click at [251, 89] on input "ni" at bounding box center [359, 85] width 234 height 13
type input "mat"
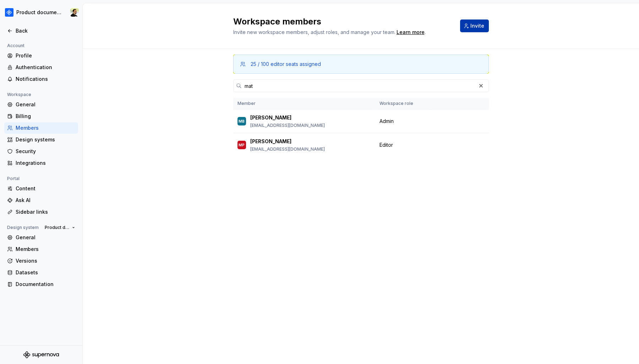
click at [473, 23] on span "Invite" at bounding box center [477, 25] width 14 height 7
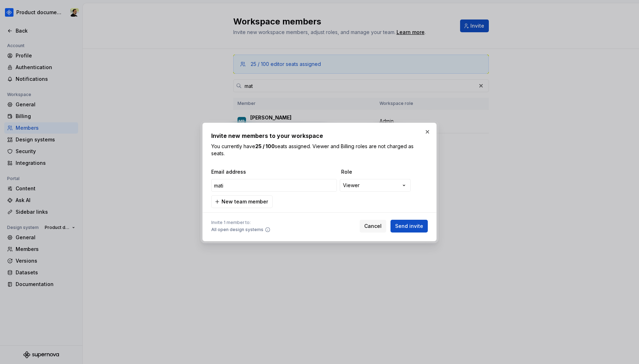
type input "matic"
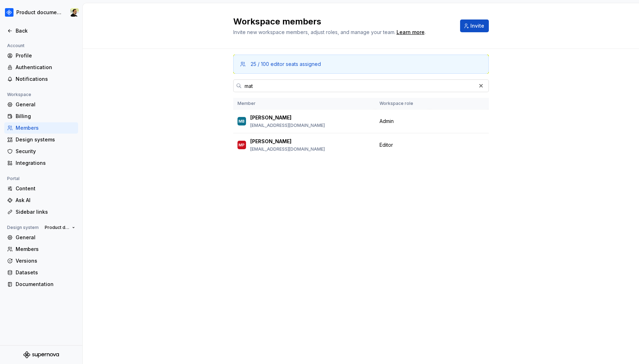
click at [267, 89] on input "mat" at bounding box center [359, 85] width 234 height 13
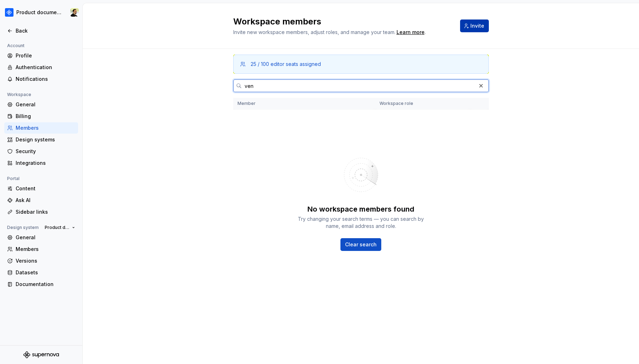
type input "ven"
click at [477, 24] on span "Invite" at bounding box center [477, 25] width 14 height 7
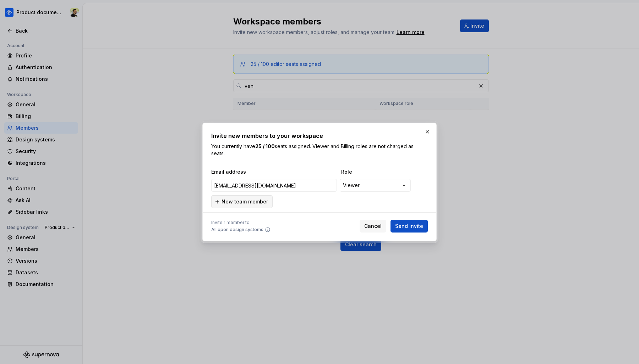
type input "[EMAIL_ADDRESS][DOMAIN_NAME]"
click at [246, 204] on span "New team member" at bounding box center [244, 201] width 46 height 7
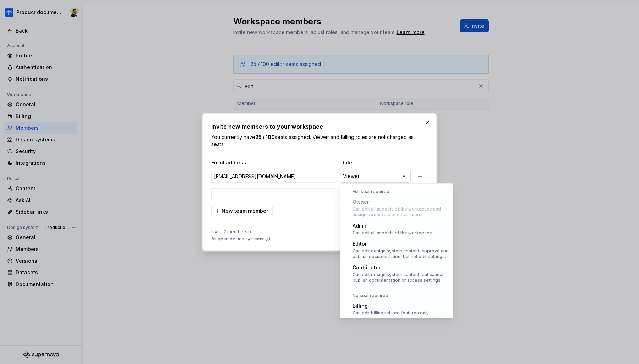
click at [382, 181] on div "**********" at bounding box center [319, 182] width 639 height 364
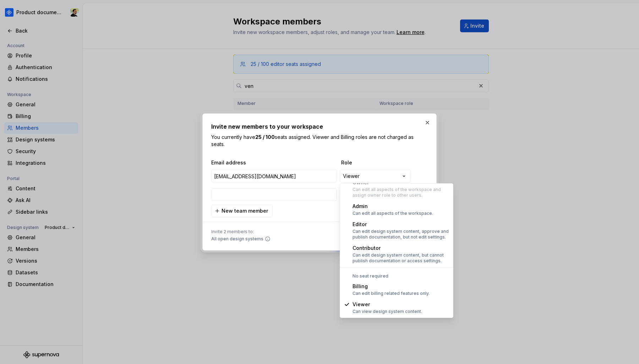
select select "**********"
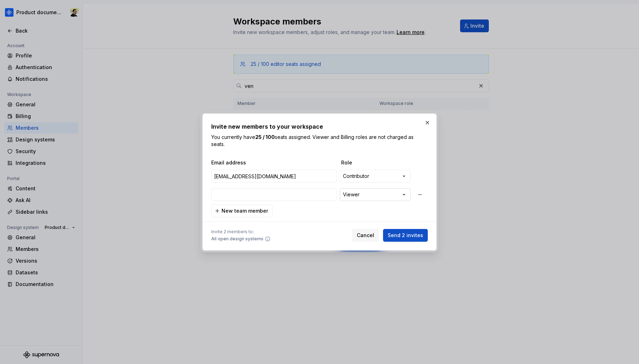
click at [360, 193] on div "**********" at bounding box center [319, 182] width 639 height 364
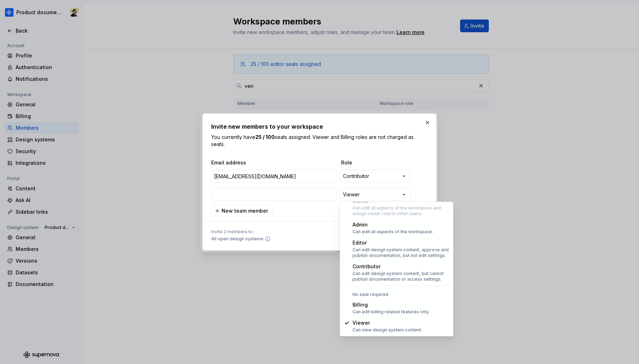
select select "**********"
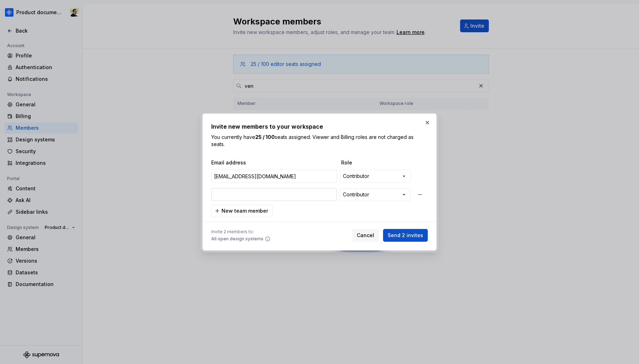
click at [242, 193] on input "email" at bounding box center [274, 194] width 126 height 13
click at [377, 175] on div "**********" at bounding box center [319, 182] width 639 height 364
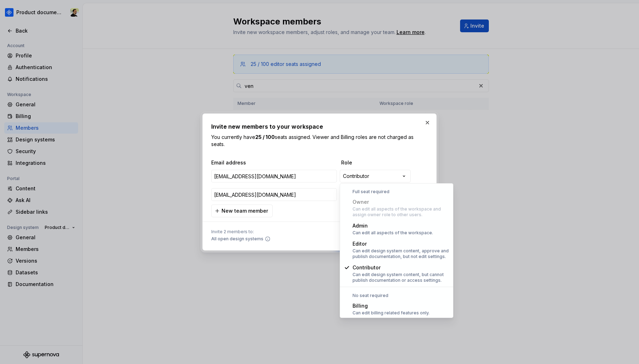
click at [274, 196] on div "**********" at bounding box center [319, 182] width 639 height 364
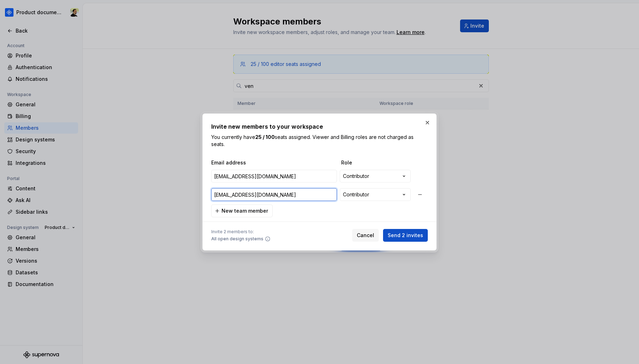
click at [279, 196] on input "[EMAIL_ADDRESS][DOMAIN_NAME]" at bounding box center [274, 194] width 126 height 13
type input "[EMAIL_ADDRESS][DOMAIN_NAME]"
drag, startPoint x: 227, startPoint y: 193, endPoint x: 274, endPoint y: 193, distance: 47.5
click at [274, 193] on input "[EMAIL_ADDRESS][DOMAIN_NAME]" at bounding box center [274, 194] width 126 height 13
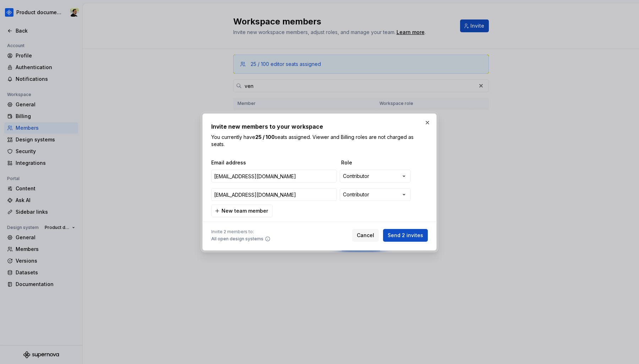
click at [323, 214] on div "**********" at bounding box center [319, 188] width 216 height 58
click at [366, 198] on div "**********" at bounding box center [319, 182] width 639 height 364
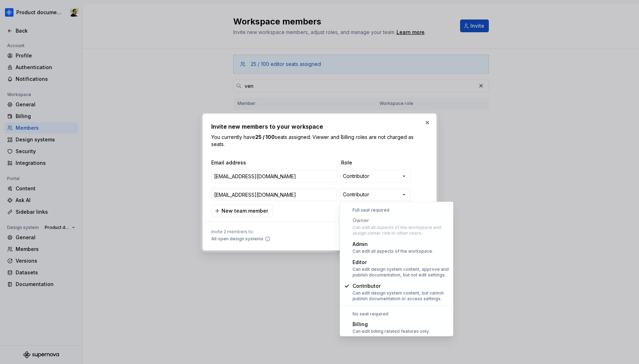
click at [307, 221] on div "**********" at bounding box center [319, 182] width 639 height 364
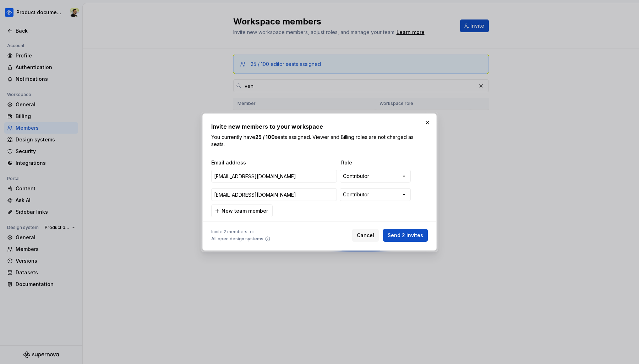
click at [307, 221] on div at bounding box center [319, 221] width 216 height 9
click at [407, 238] on span "Send 2 invites" at bounding box center [404, 235] width 35 height 7
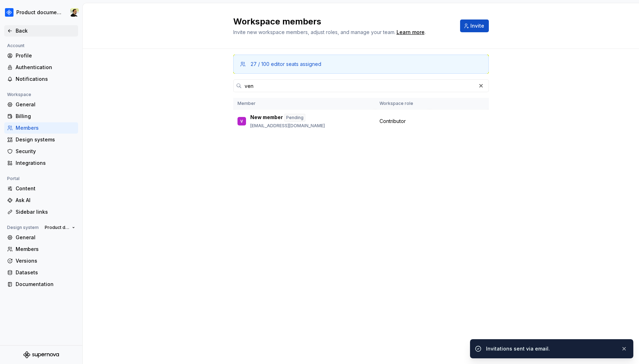
click at [34, 32] on div "Back" at bounding box center [46, 30] width 60 height 7
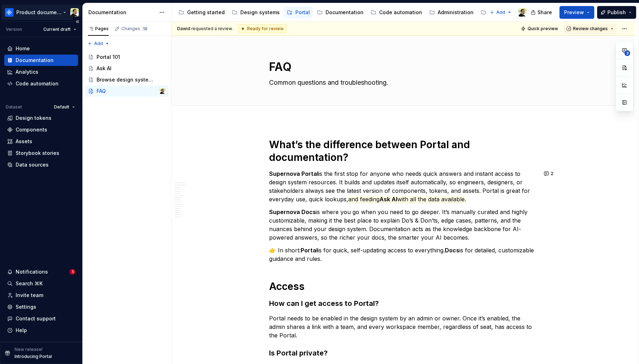
click at [32, 10] on html "Product documentation Version Current draft Home Documentation Analytics Code a…" at bounding box center [319, 182] width 639 height 364
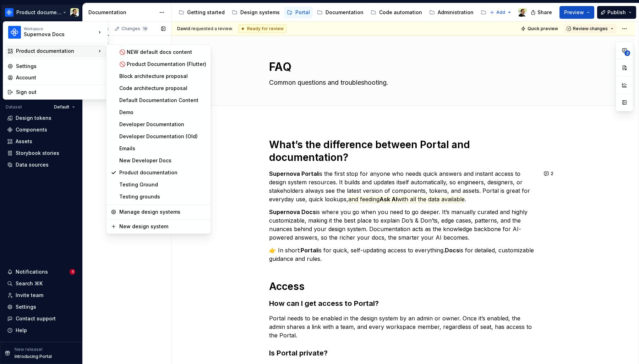
click at [165, 281] on div "Pages Changes 18 Add Accessibility guide for tree Page tree. Navigate the tree …" at bounding box center [126, 193] width 89 height 343
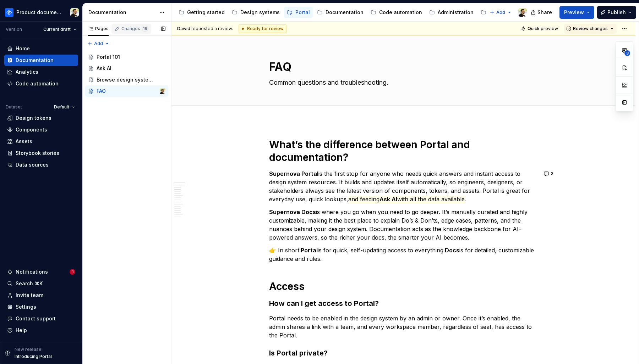
click at [135, 28] on div "Changes 18" at bounding box center [134, 29] width 27 height 6
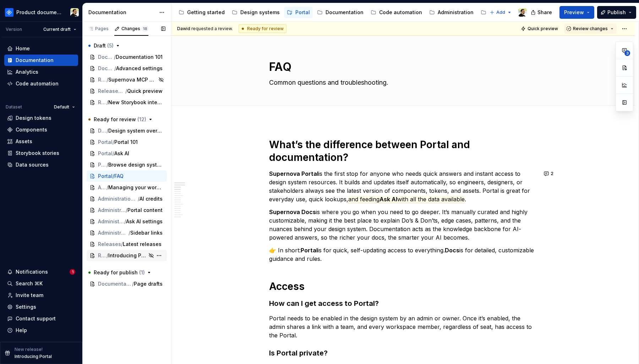
click at [128, 256] on span "Introducing Portal" at bounding box center [127, 255] width 39 height 7
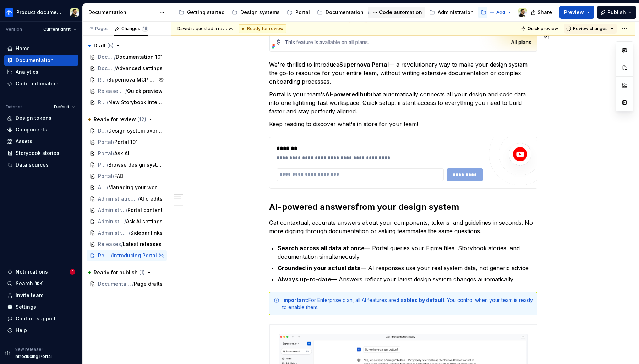
scroll to position [0, 16]
click at [474, 12] on div "Releases" at bounding box center [484, 12] width 23 height 7
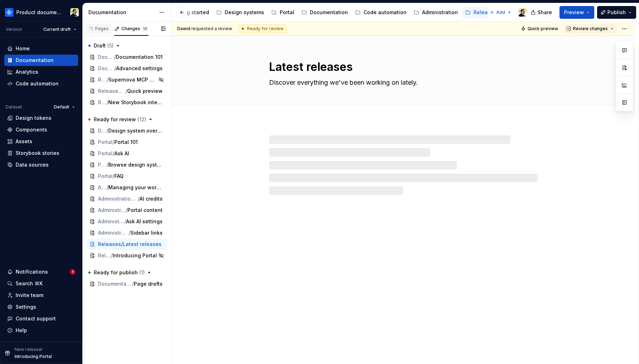
click at [98, 29] on div "Pages" at bounding box center [98, 29] width 21 height 6
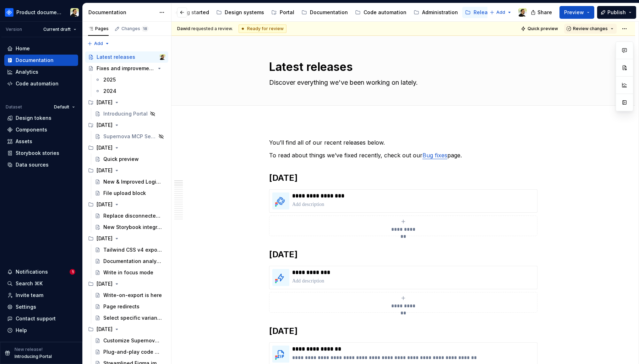
click at [118, 137] on div "Supernova MCP Server" at bounding box center [129, 136] width 53 height 7
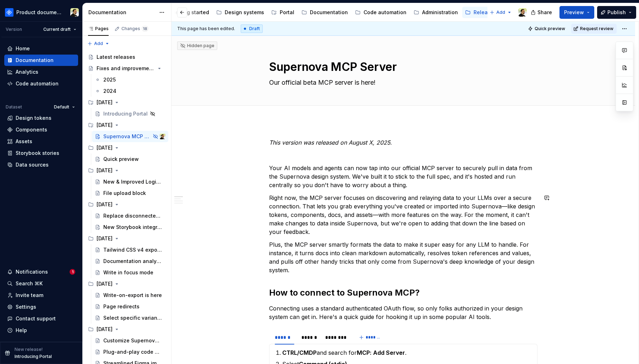
scroll to position [3, 0]
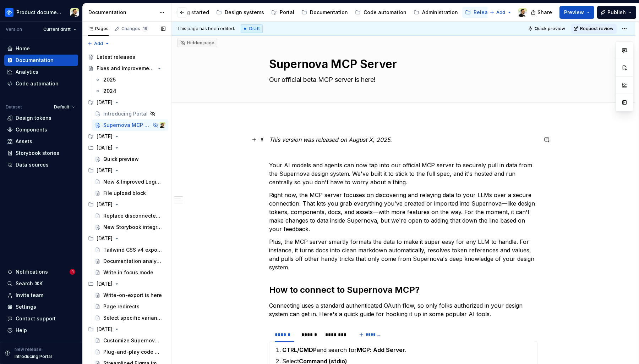
click at [368, 140] on em "This version was released on August X, 2025." at bounding box center [330, 139] width 123 height 7
type textarea "*"
click at [354, 140] on em "This version was released on August X, 2025." at bounding box center [330, 139] width 123 height 7
click at [116, 117] on div "Introducing Portal" at bounding box center [119, 113] width 33 height 7
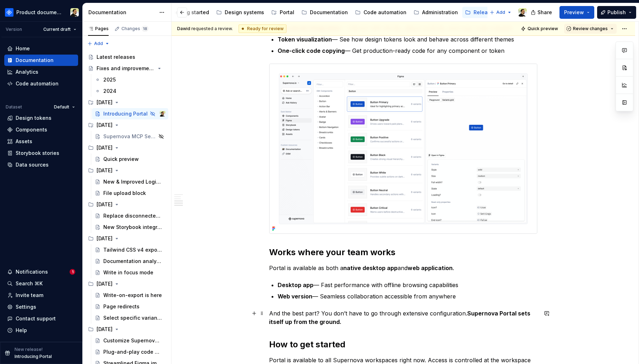
scroll to position [1184, 0]
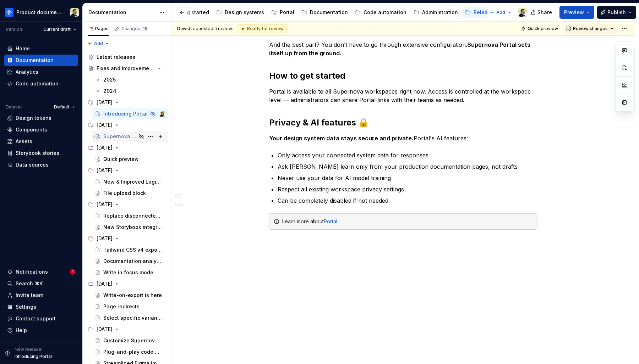
click at [111, 138] on div "Supernova MCP Server" at bounding box center [119, 136] width 33 height 7
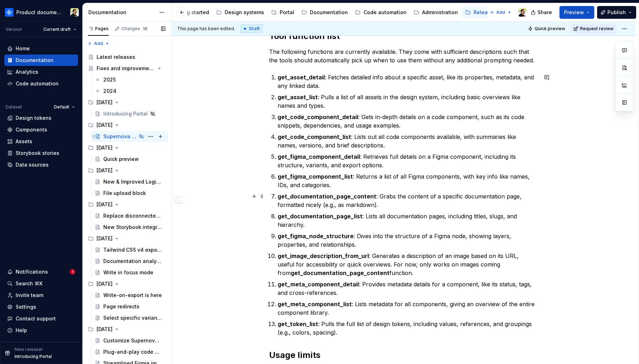
scroll to position [595, 0]
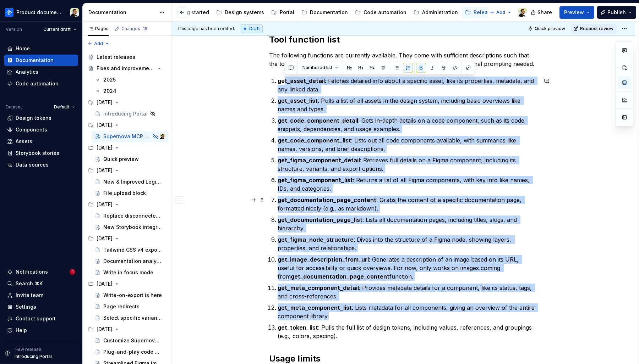
drag, startPoint x: 285, startPoint y: 82, endPoint x: 371, endPoint y: 347, distance: 279.3
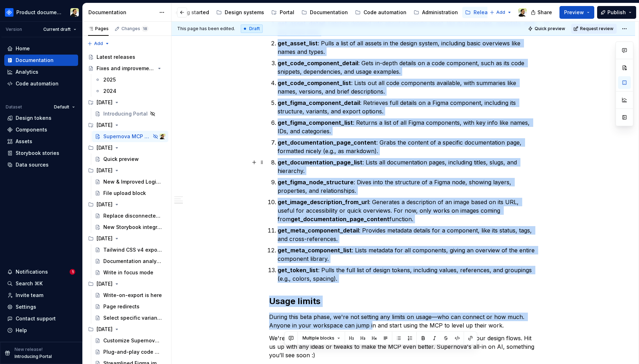
click at [368, 169] on p "get_documentation_page_list : Lists all documentation pages, including titles, …" at bounding box center [407, 166] width 260 height 17
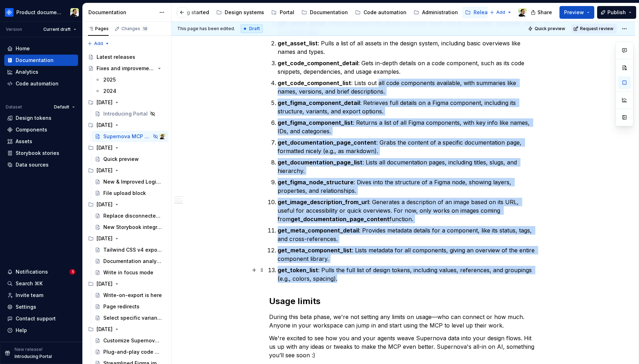
drag, startPoint x: 374, startPoint y: 277, endPoint x: 376, endPoint y: 82, distance: 195.8
click at [376, 82] on ol "get_asset_detail : Fetches detailed info about a specific asset, like its prope…" at bounding box center [407, 151] width 260 height 264
click at [304, 115] on p "get_figma_component_detail : Retrieves full details on a Figma component, inclu…" at bounding box center [407, 107] width 260 height 17
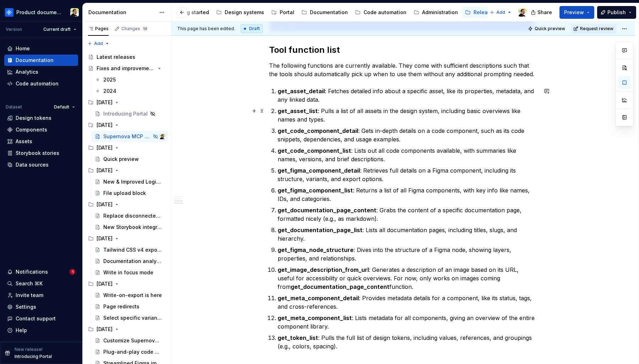
scroll to position [582, 0]
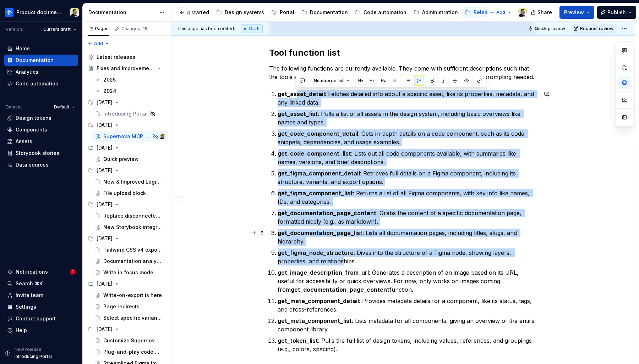
drag, startPoint x: 294, startPoint y: 97, endPoint x: 343, endPoint y: 258, distance: 168.7
click at [343, 258] on ol "get_asset_detail : Fetches detailed info about a specific asset, like its prope…" at bounding box center [407, 222] width 260 height 264
click at [317, 220] on p "get_documentation_page_content : Grabs the content of a specific documentation …" at bounding box center [407, 217] width 260 height 17
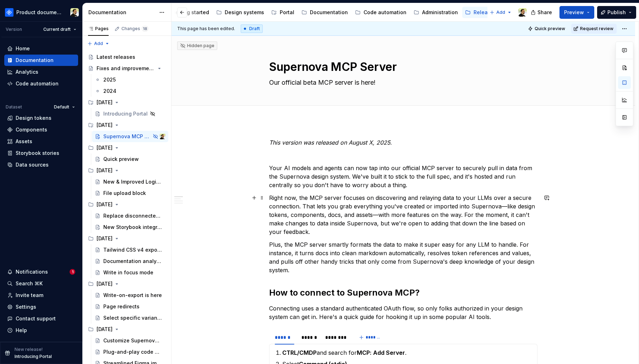
scroll to position [778, 0]
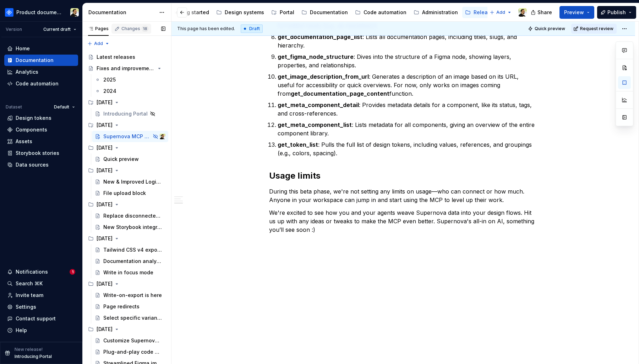
click at [121, 31] on div "Changes 18" at bounding box center [134, 29] width 27 height 6
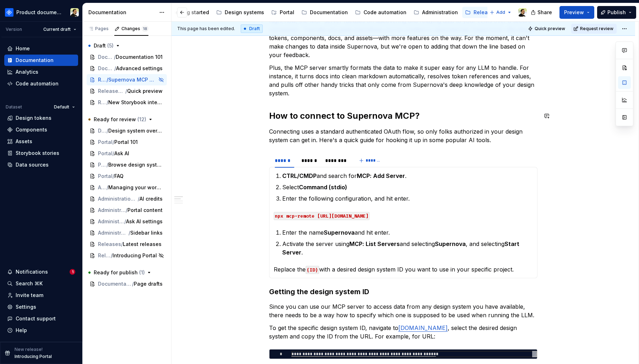
scroll to position [0, 0]
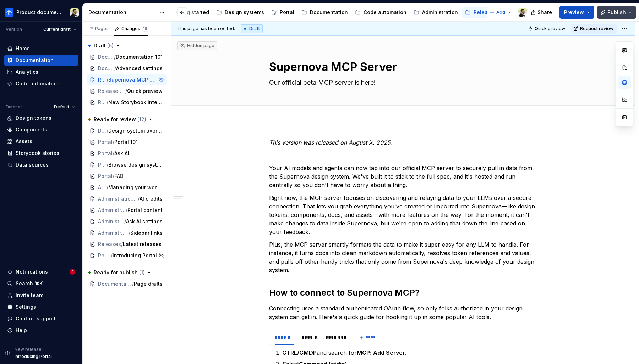
click at [607, 13] on button "Publish" at bounding box center [616, 12] width 39 height 13
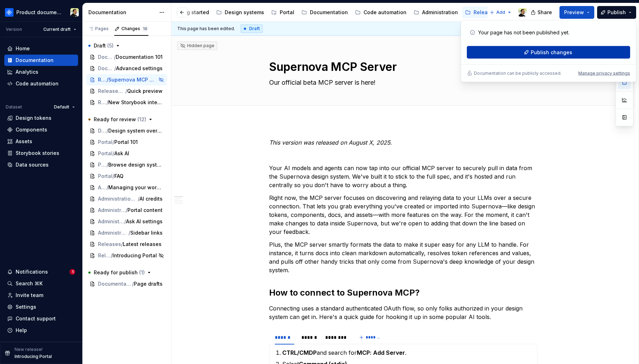
click at [566, 54] on span "Publish changes" at bounding box center [551, 52] width 42 height 7
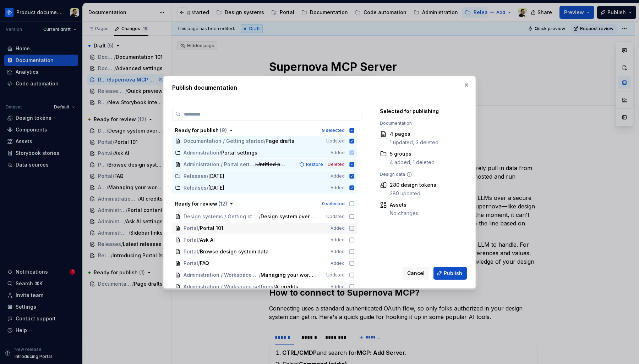
scroll to position [45, 0]
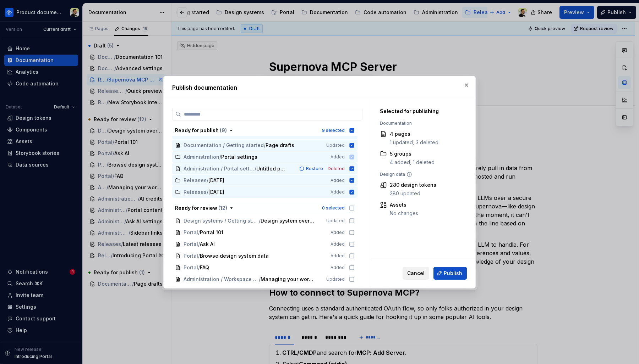
click at [415, 272] on span "Cancel" at bounding box center [415, 273] width 17 height 7
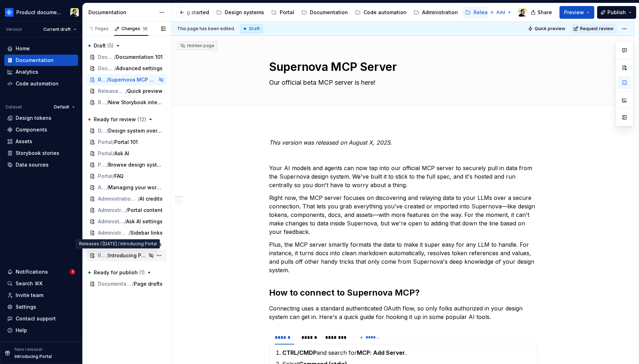
click at [123, 256] on span "Introducing Portal" at bounding box center [127, 255] width 39 height 7
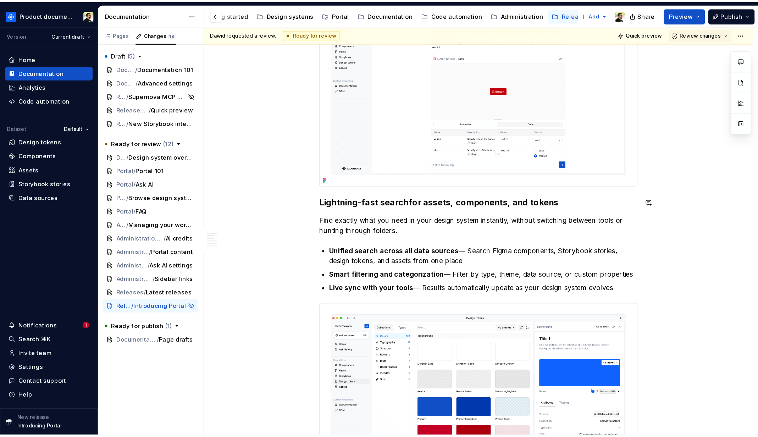
scroll to position [461, 0]
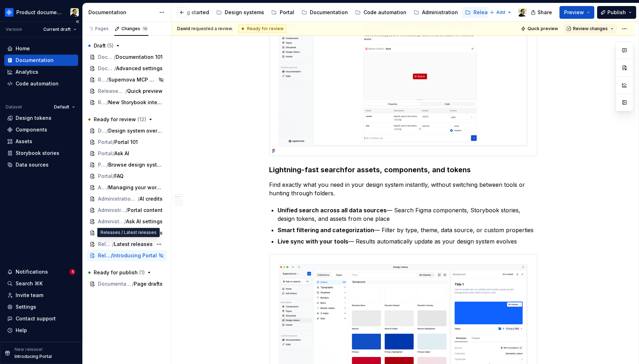
click at [46, 217] on div "Home Documentation Analytics Code automation Dataset Default Design tokens Comp…" at bounding box center [41, 189] width 82 height 305
click at [54, 202] on div "Home Documentation Analytics Code automation Dataset Default Design tokens Comp…" at bounding box center [41, 189] width 82 height 305
click at [231, 109] on div "**********" at bounding box center [404, 193] width 467 height 343
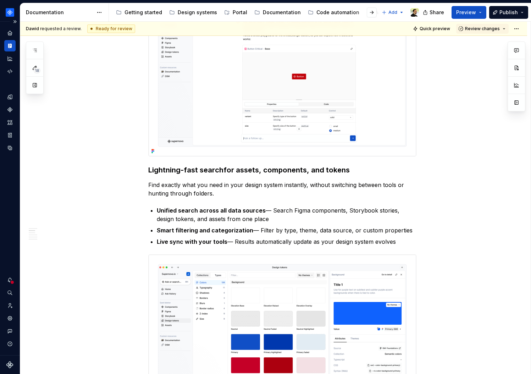
click at [9, 184] on div "Dataset Default" at bounding box center [10, 188] width 20 height 333
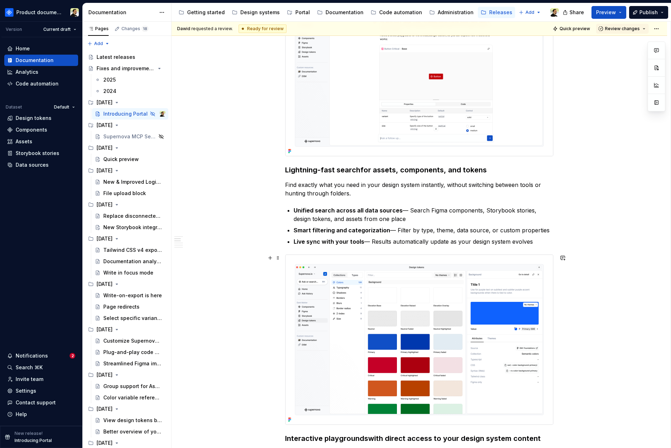
type textarea "*"
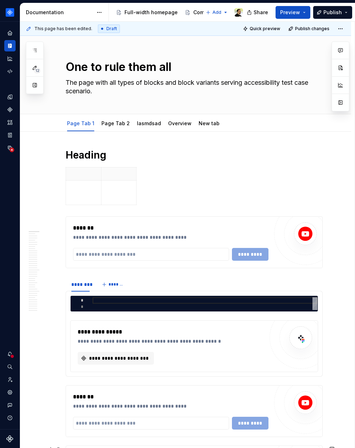
type textarea "*"
